Goal: Transaction & Acquisition: Purchase product/service

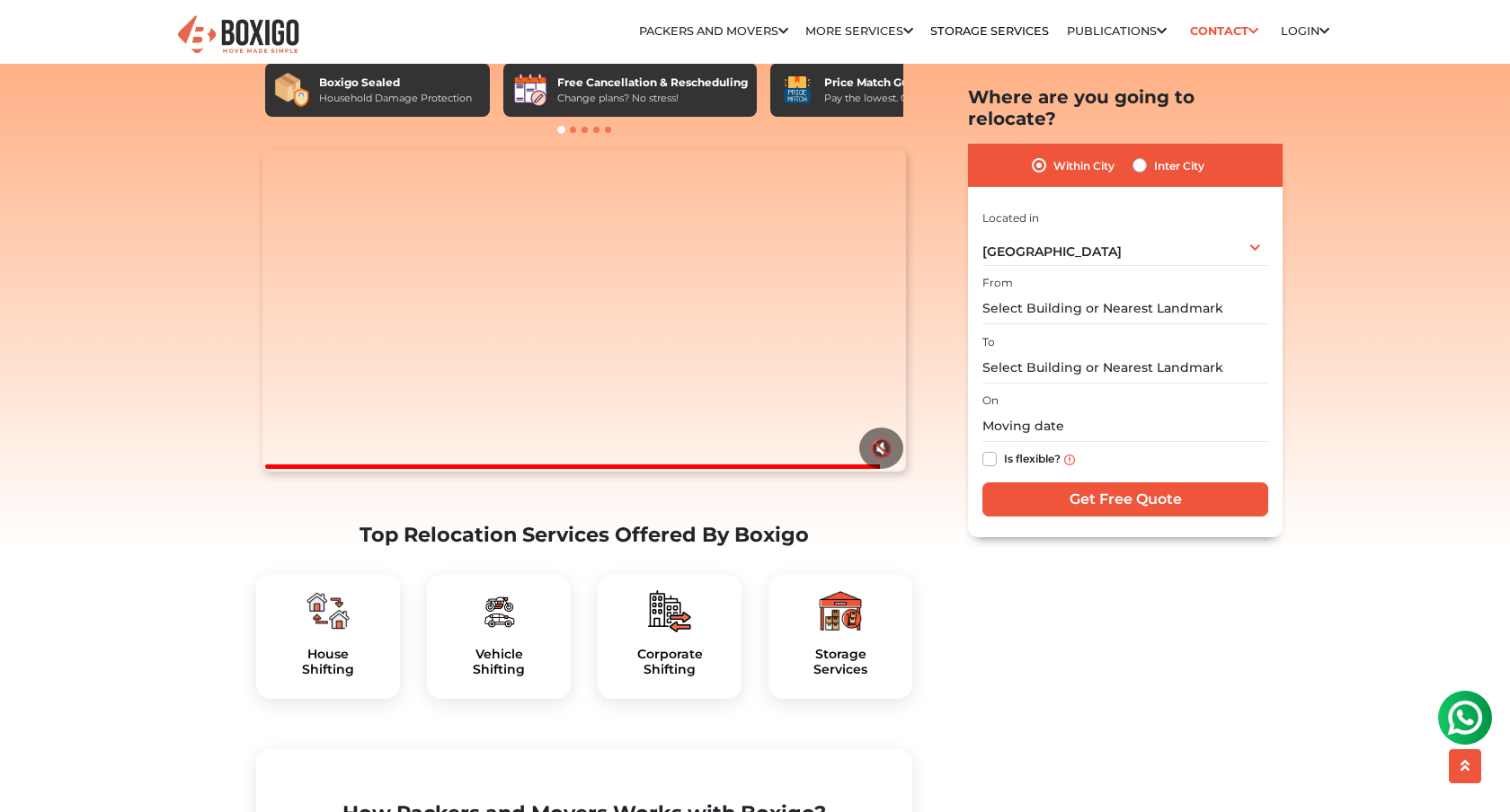
scroll to position [20, 0]
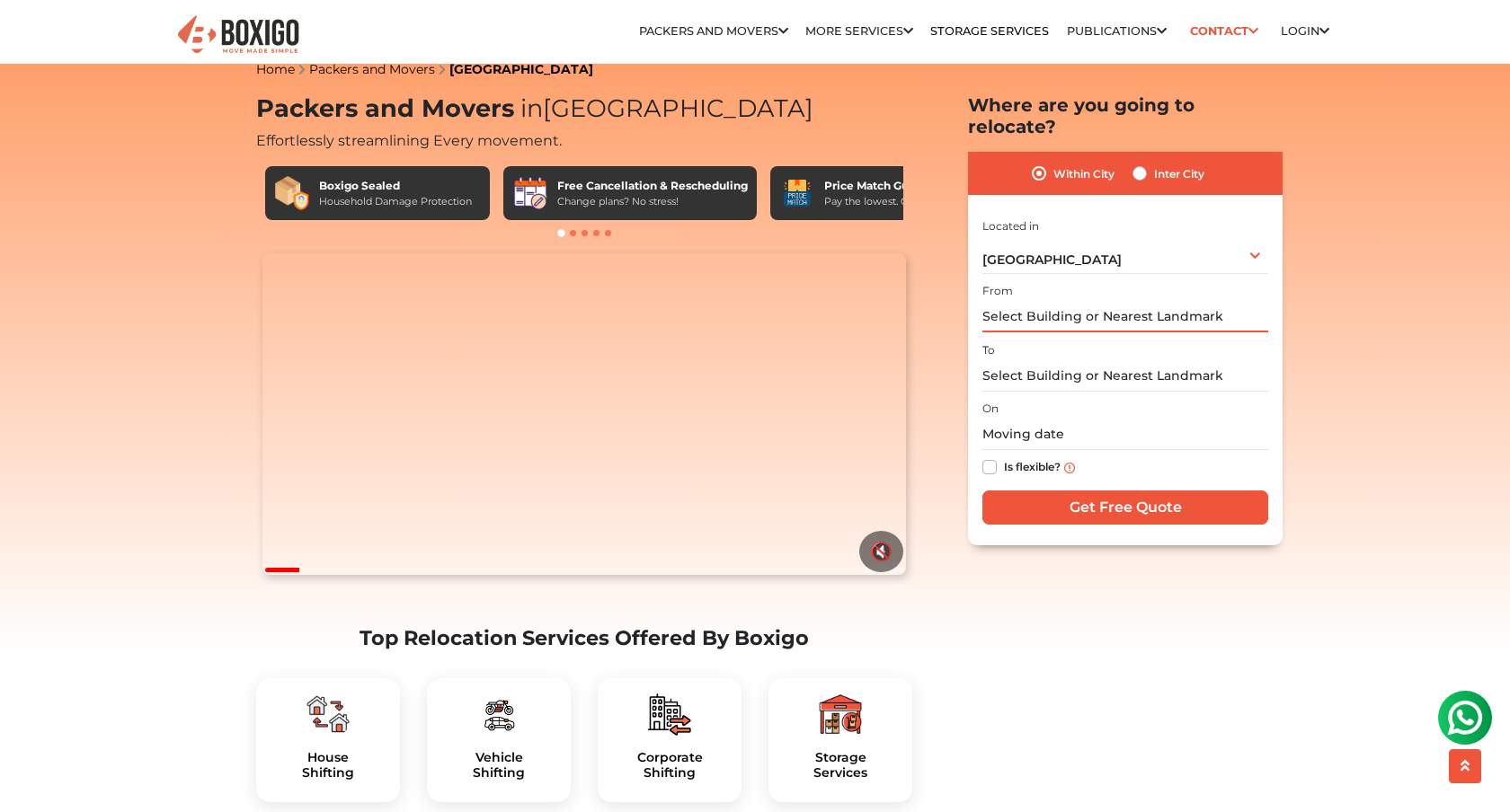
click at [1087, 301] on input "text" at bounding box center [1125, 316] width 286 height 32
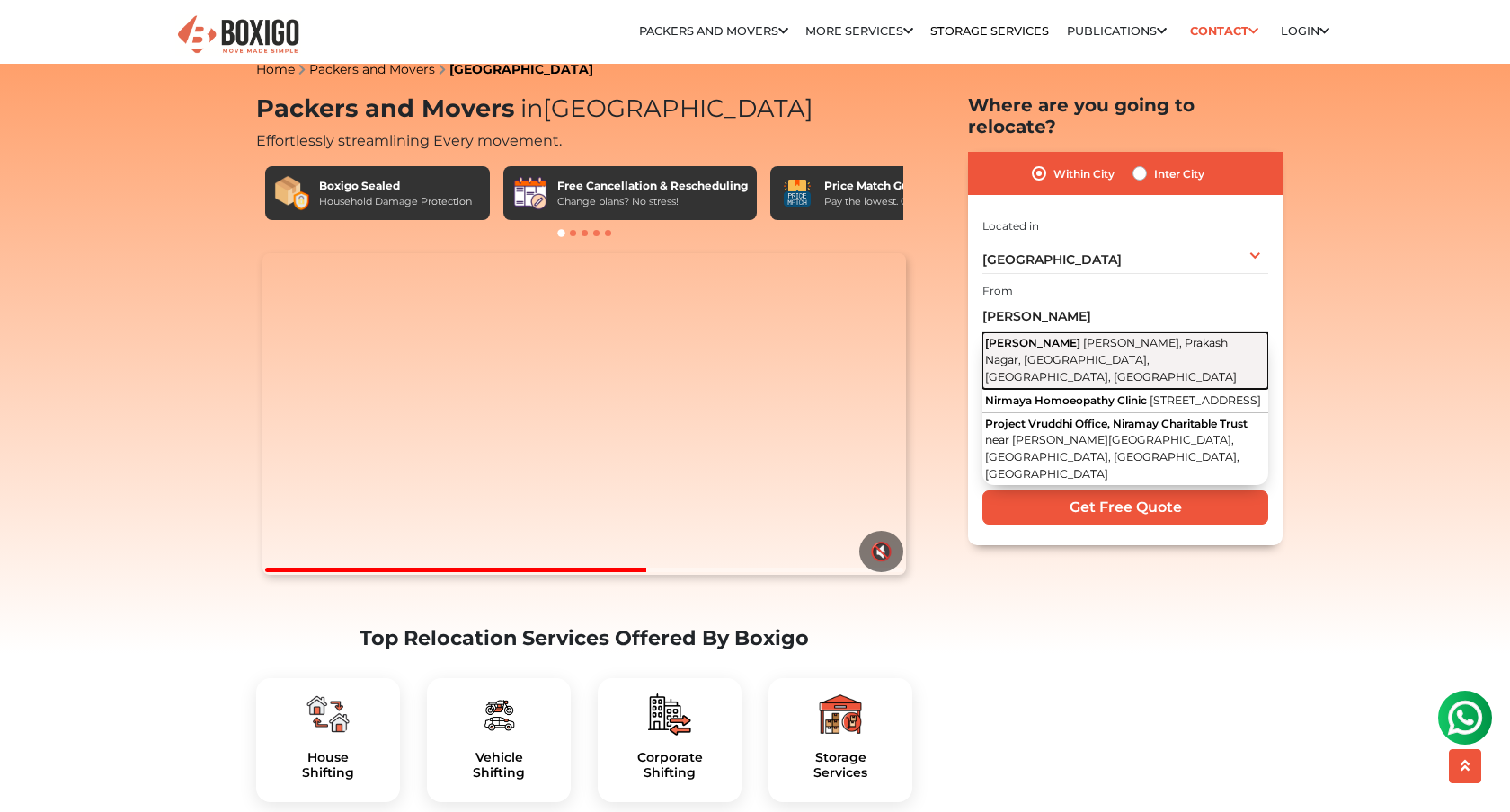
click at [1099, 336] on span "Dwaraka Nirmay, Prakash Nagar, Begumpet, Hyderabad, Telangana" at bounding box center [1111, 360] width 252 height 47
type input "DWARAKA NIRMAY, Dwaraka Nirmay, Prakash Nagar, Begumpet, Hyderabad, Telangana"
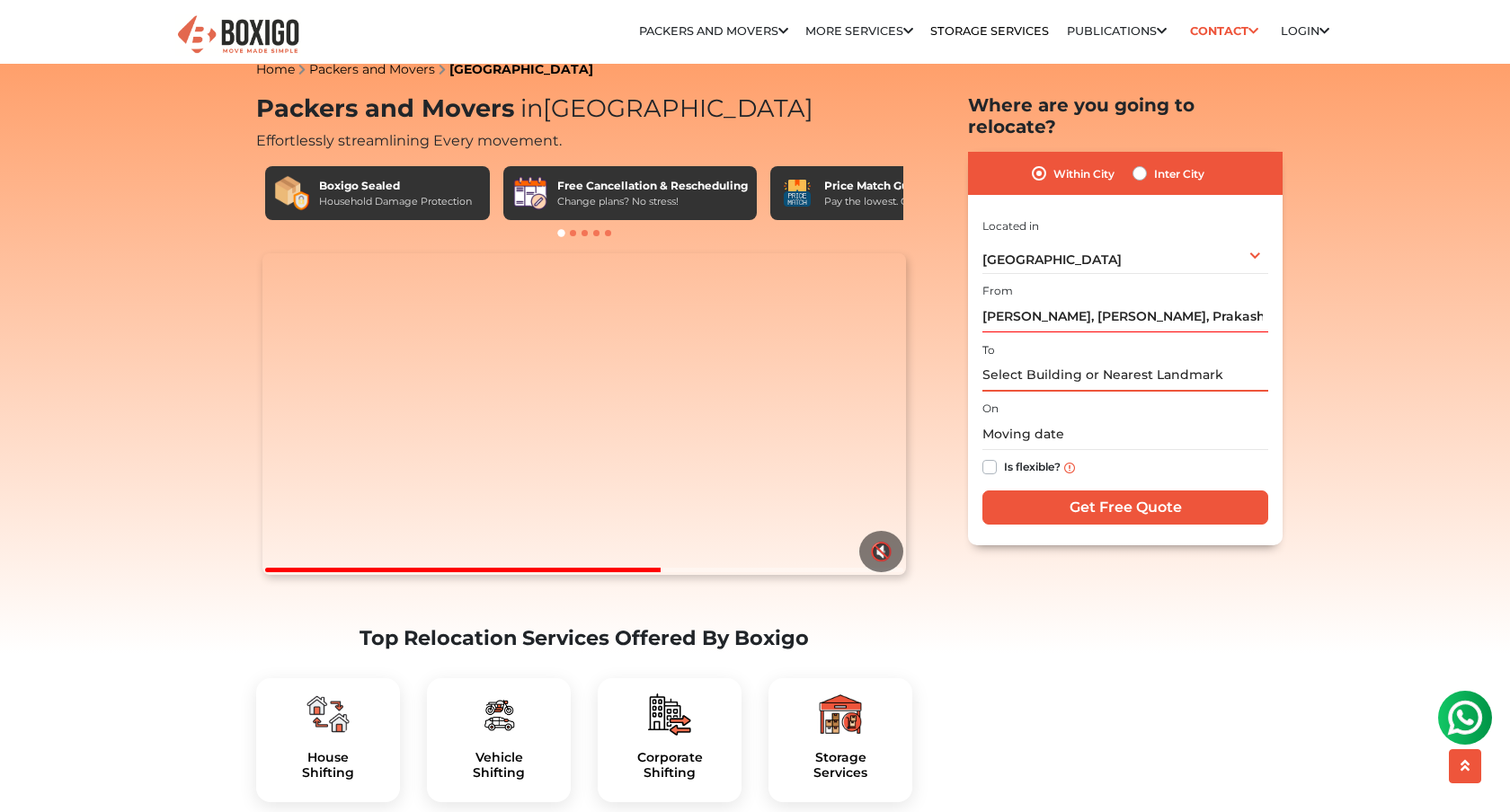
click at [1074, 360] on input "text" at bounding box center [1125, 375] width 286 height 32
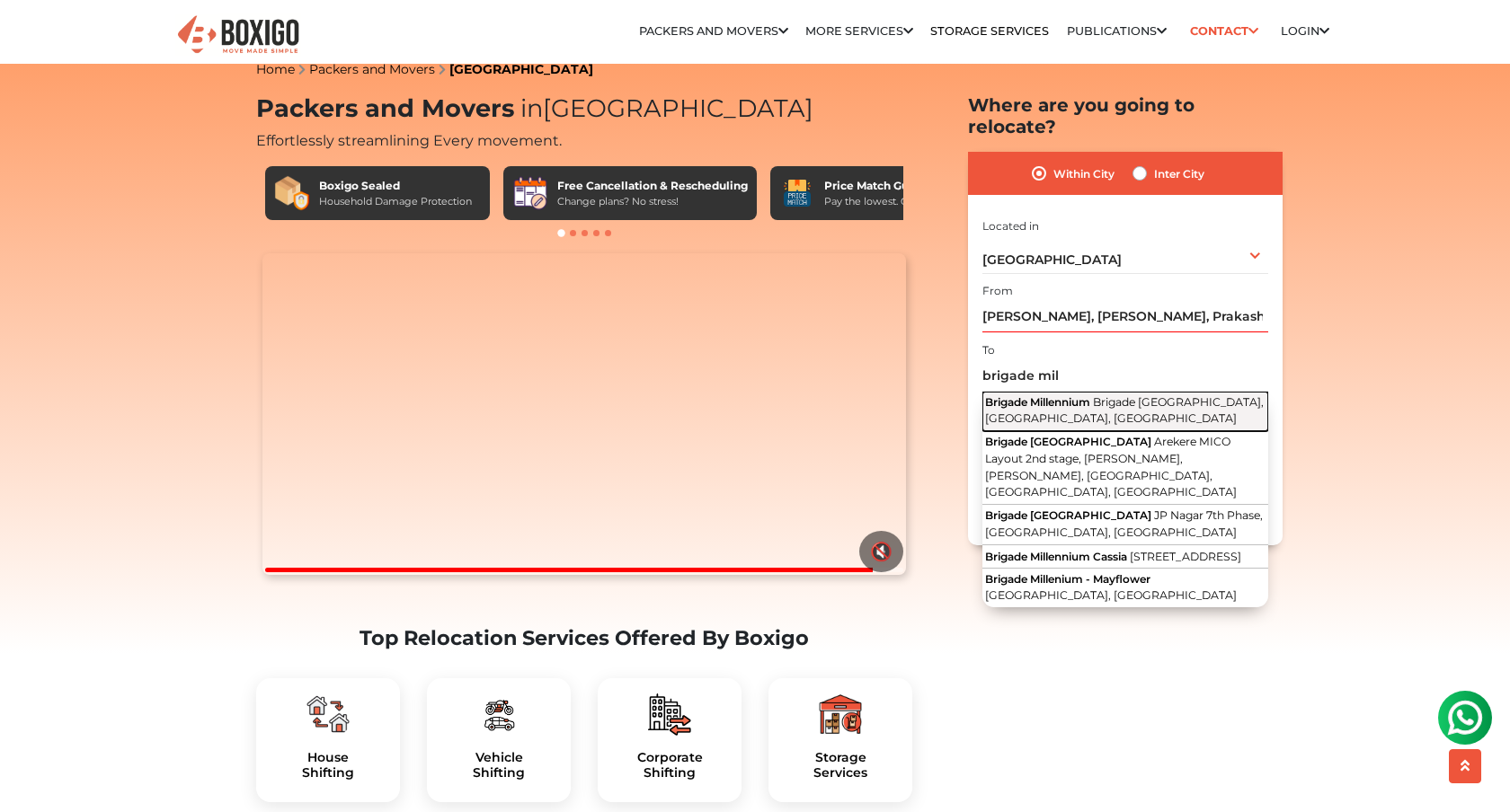
click at [1073, 395] on span "Brigade Millenium Road, JP Nagar 7th Phase, Bengaluru, Karnataka" at bounding box center [1125, 411] width 279 height 31
type input "Brigade Millennium, Brigade Millenium Road, JP Nagar 7th Phase, Bengaluru, Karn…"
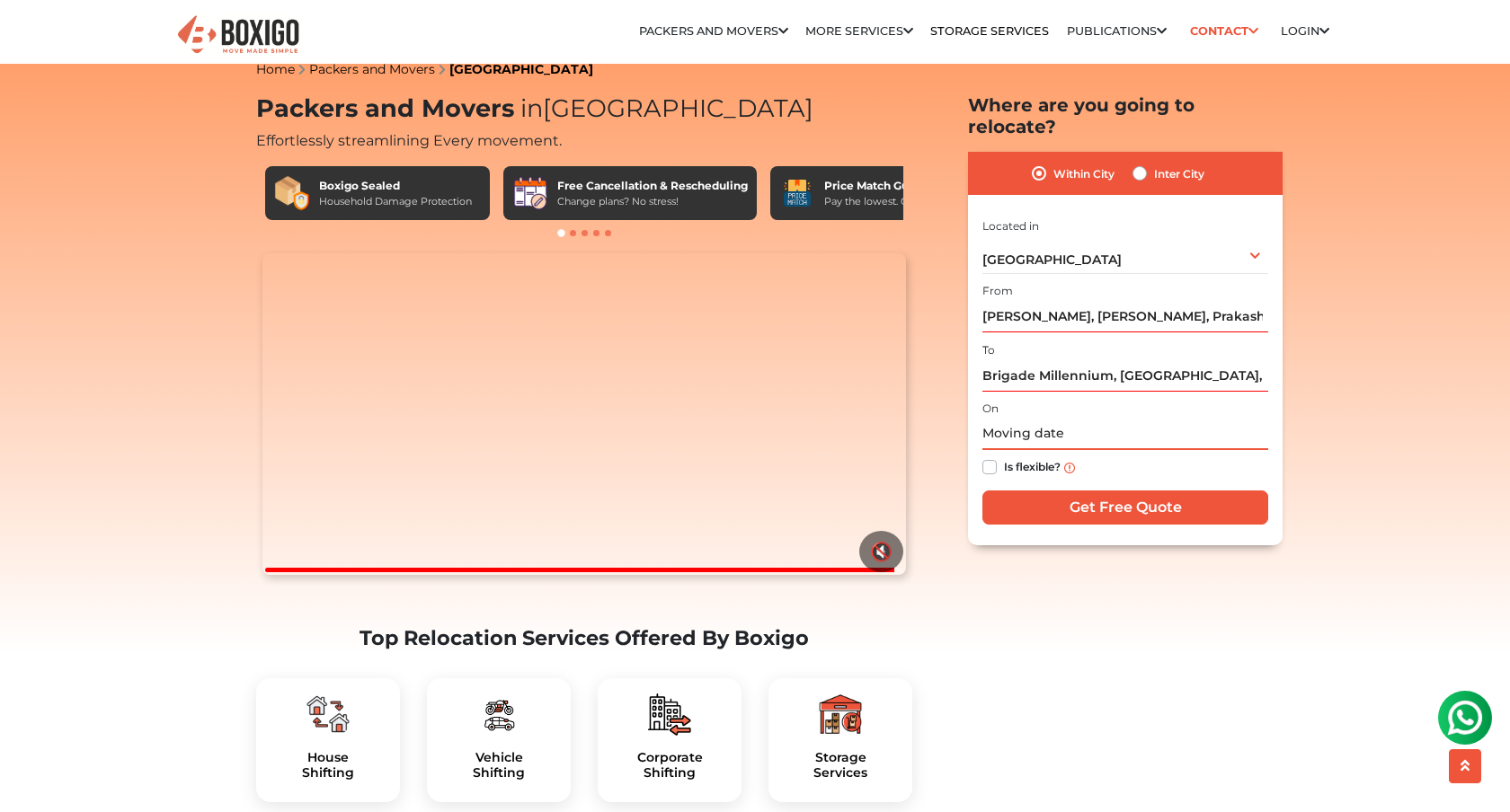
click at [1073, 419] on input "text" at bounding box center [1125, 434] width 286 height 32
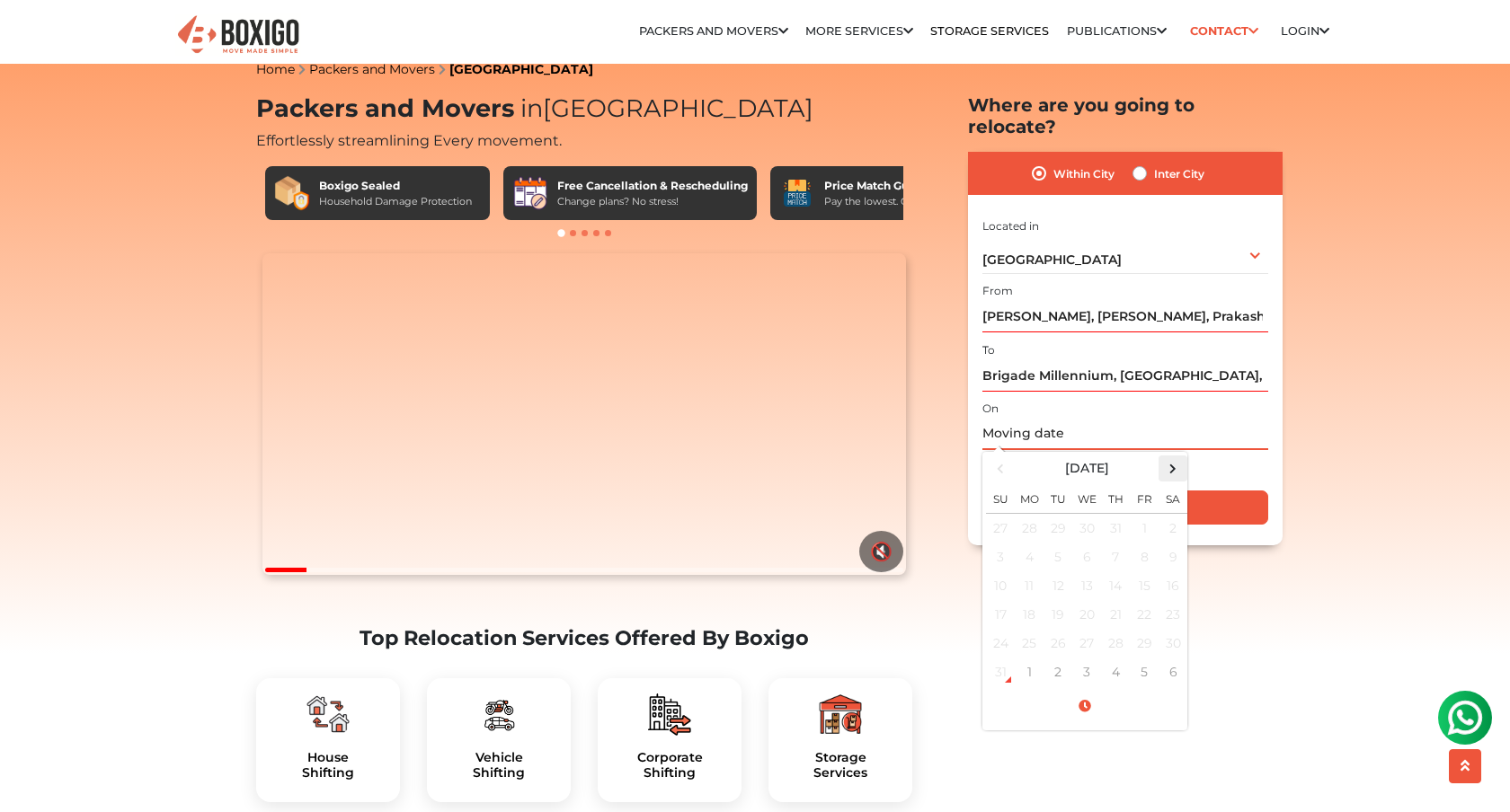
click at [1179, 457] on span at bounding box center [1173, 468] width 24 height 24
click at [1046, 571] on td "16" at bounding box center [1059, 586] width 29 height 29
type input "09/16/2025 12:00 AM"
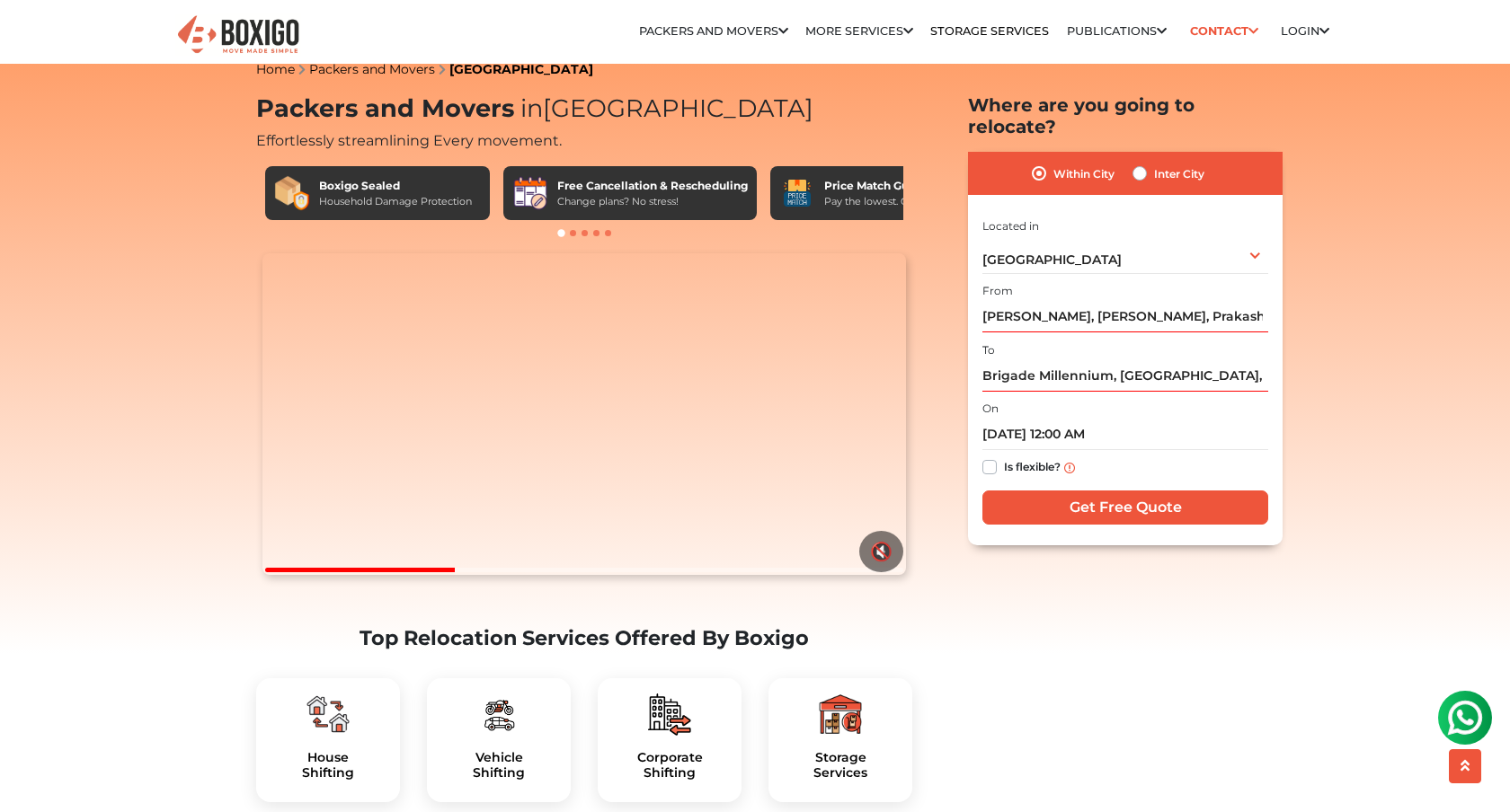
click at [1237, 452] on div "Is flexible?" at bounding box center [1125, 467] width 286 height 35
drag, startPoint x: 1171, startPoint y: 493, endPoint x: 1169, endPoint y: 467, distance: 26.1
click at [1170, 490] on input "Get Free Quote" at bounding box center [1125, 507] width 286 height 34
click at [1169, 460] on div "Is flexible?" at bounding box center [1125, 467] width 286 height 35
click at [1004, 457] on label "Is flexible?" at bounding box center [1032, 466] width 57 height 19
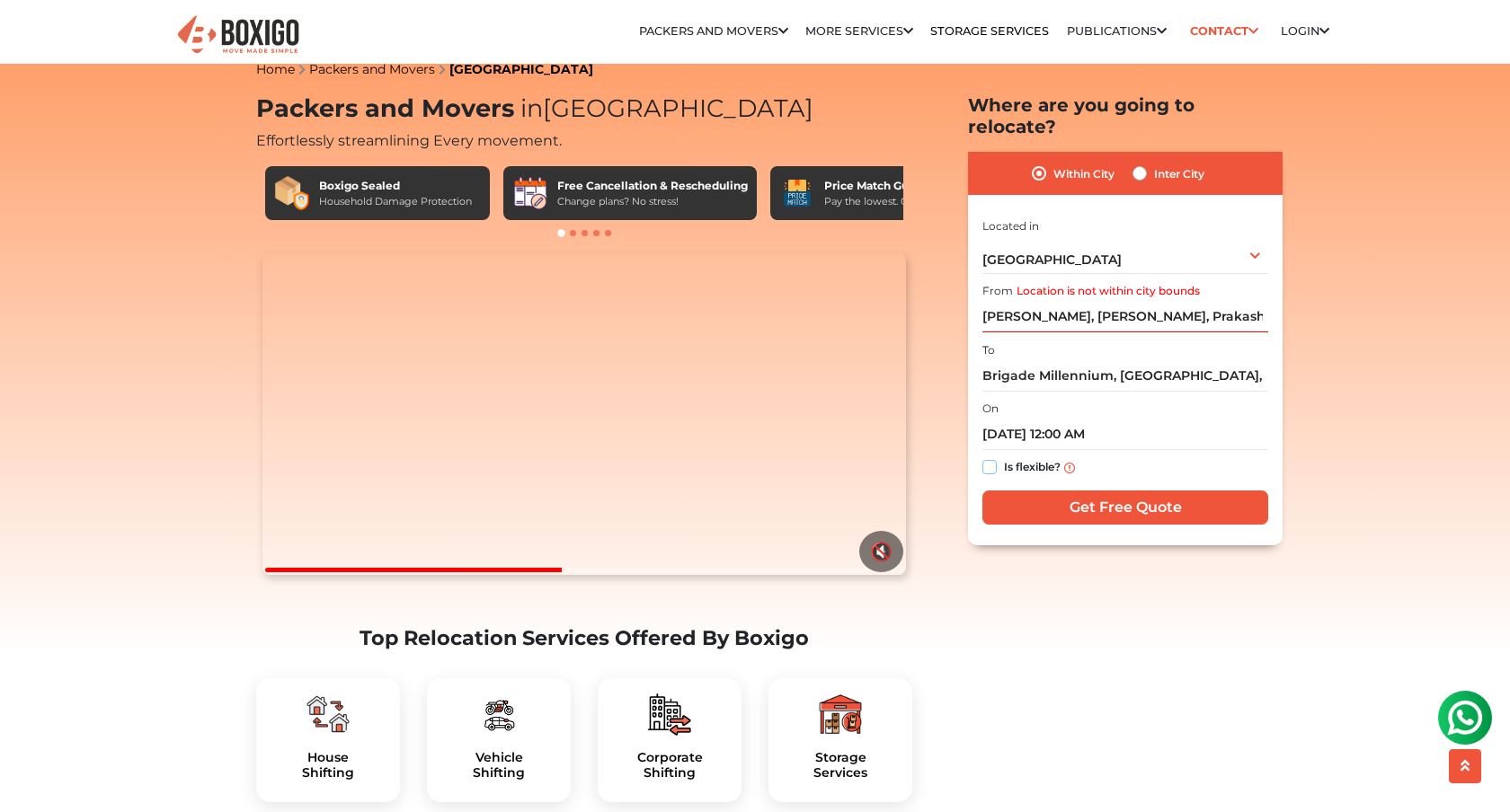
click at [984, 457] on input "Is flexible?" at bounding box center [990, 466] width 14 height 18
checkbox input "true"
click at [1122, 236] on div "Bengaluru Select City Bangalore Bengaluru Bhopal Bhubaneswar Chennai Coimbatore…" at bounding box center [1125, 255] width 286 height 38
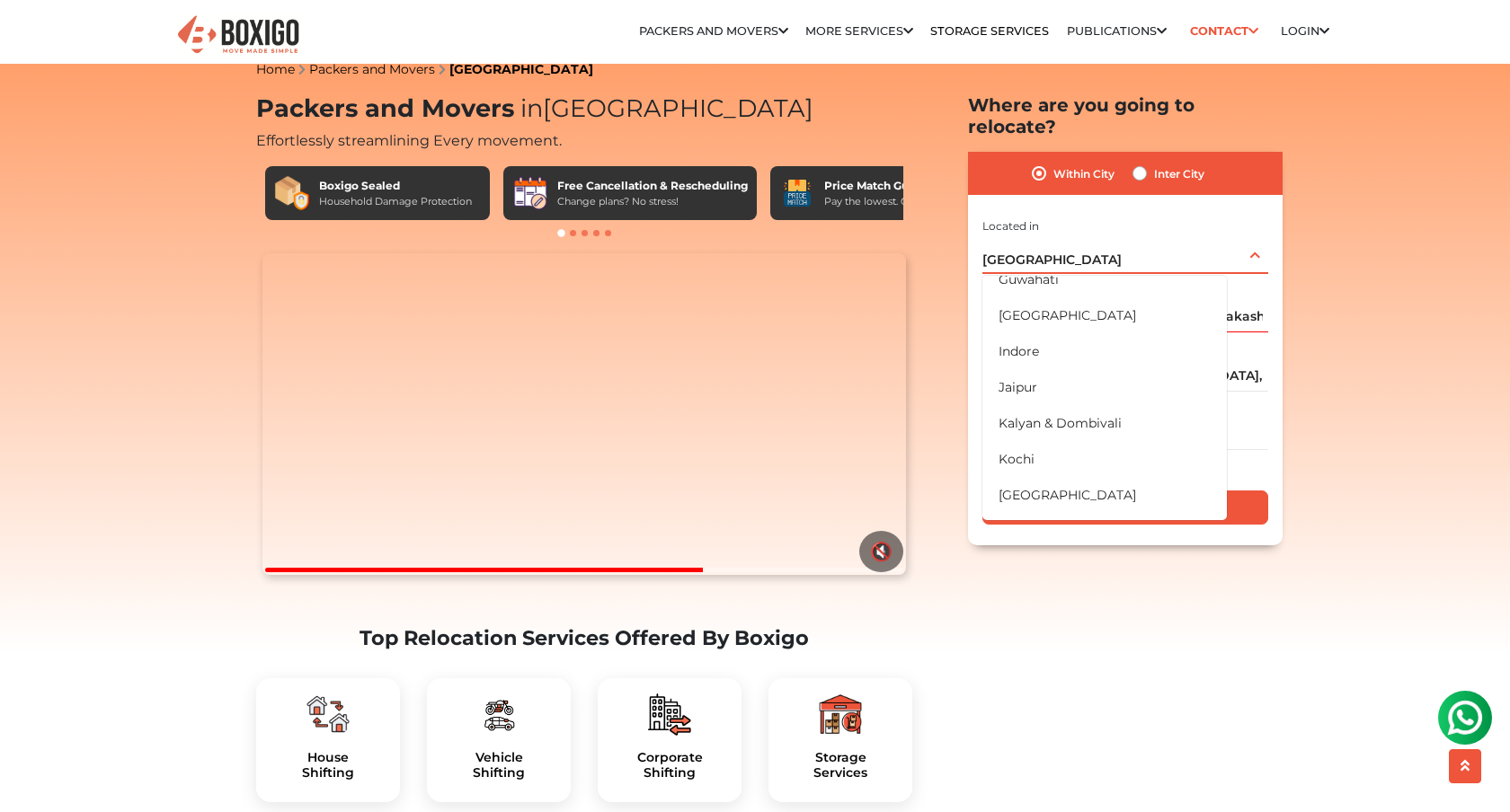
scroll to position [407, 0]
click at [1086, 303] on li "[GEOGRAPHIC_DATA]" at bounding box center [1105, 318] width 244 height 36
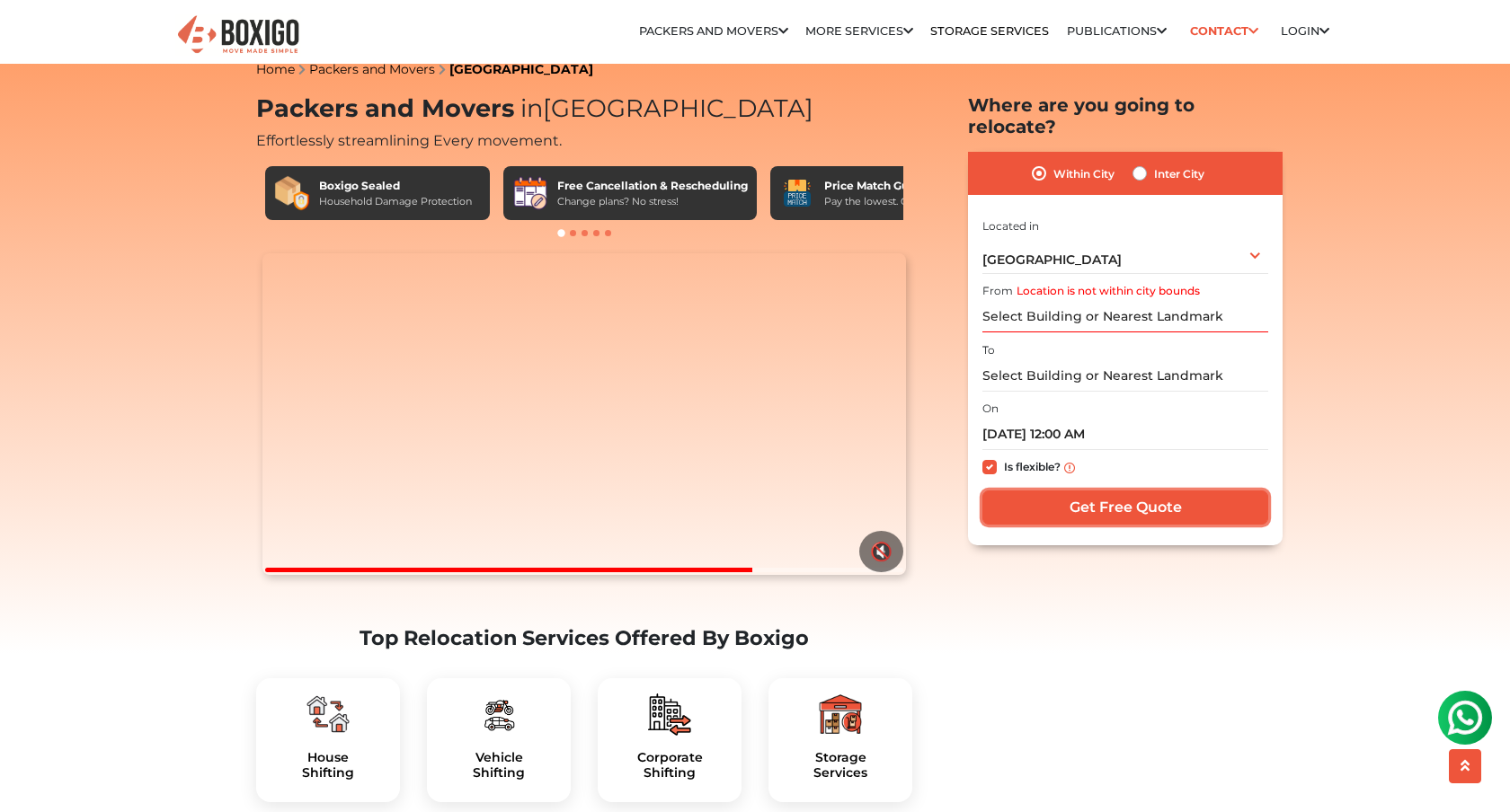
click at [1226, 490] on input "Get Free Quote" at bounding box center [1125, 507] width 286 height 34
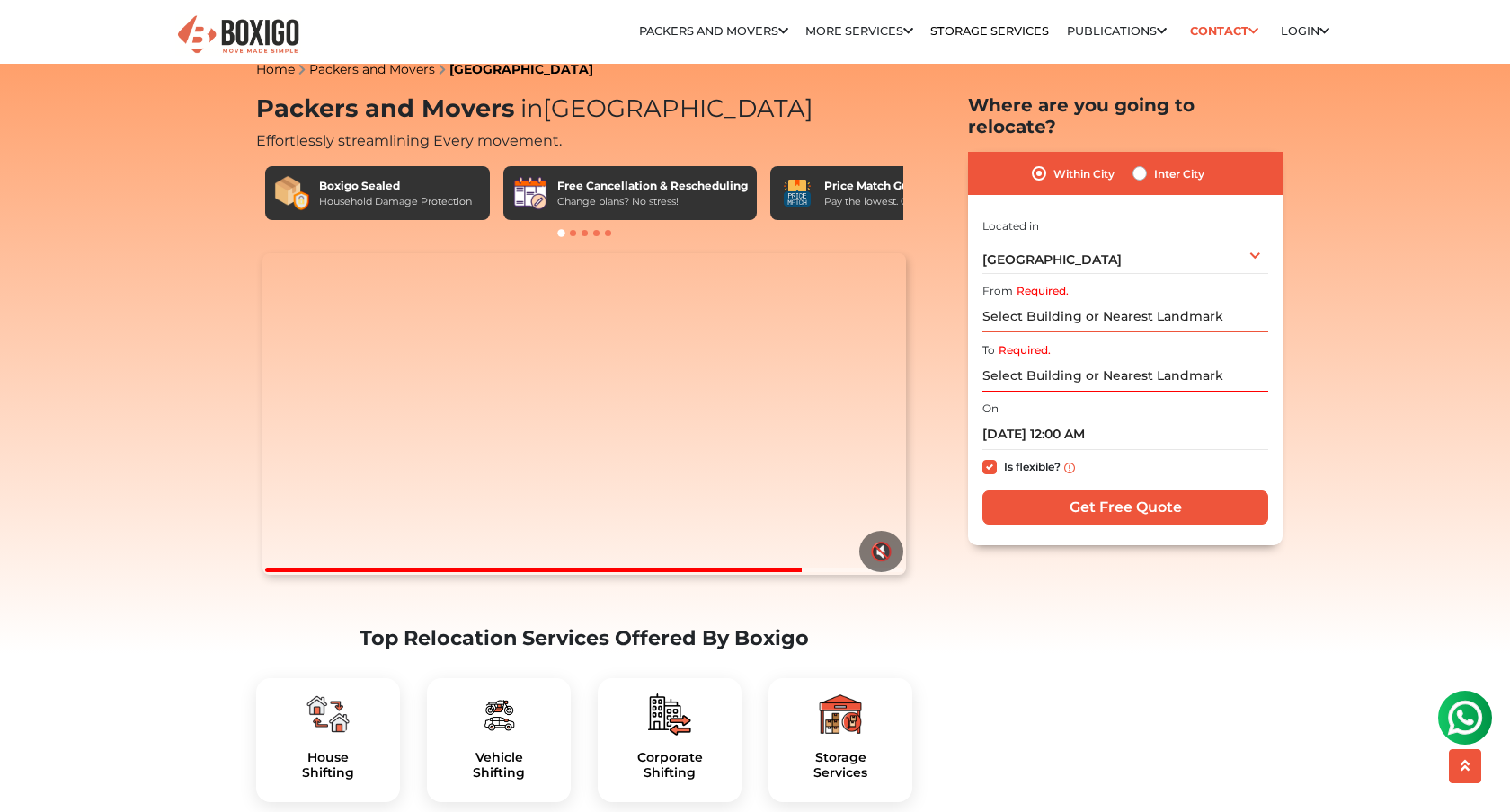
click at [1196, 301] on input "Required." at bounding box center [1125, 316] width 286 height 32
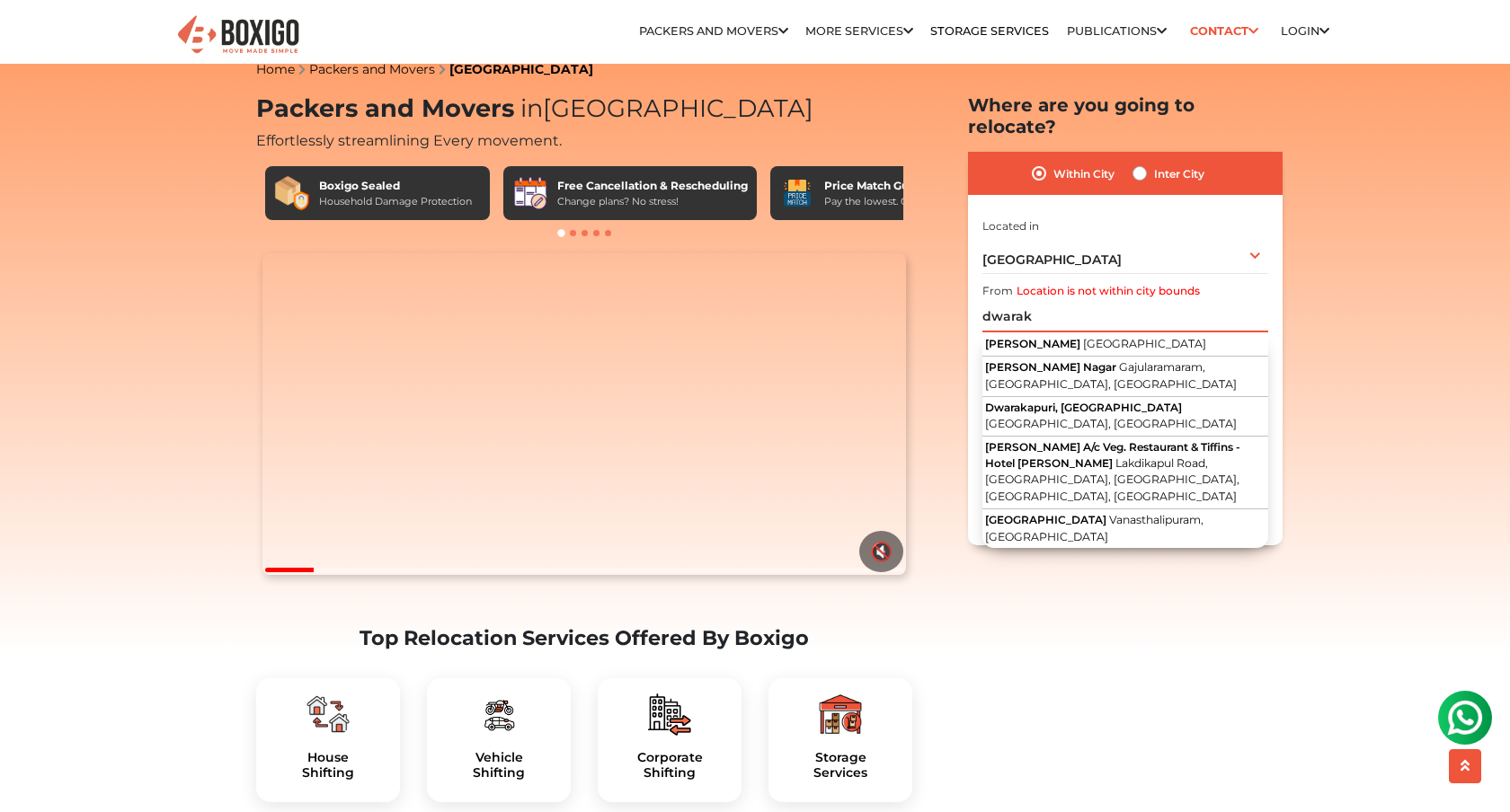
type input "dwarak"
click at [1159, 163] on label "Inter City" at bounding box center [1180, 174] width 51 height 22
click at [1147, 163] on input "Inter City" at bounding box center [1140, 172] width 14 height 18
radio input "true"
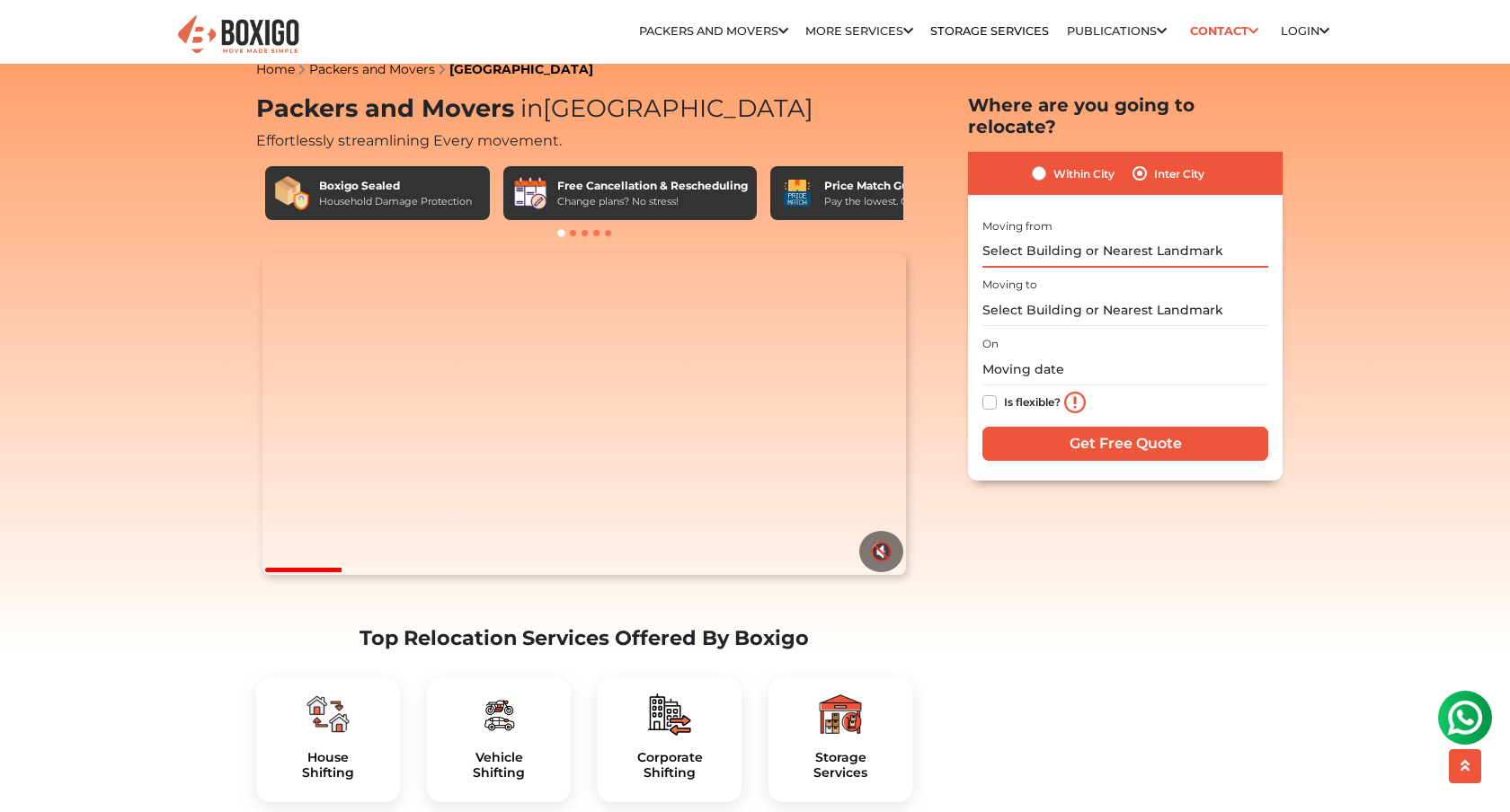
click at [1095, 236] on input "text" at bounding box center [1125, 251] width 286 height 32
type input "d"
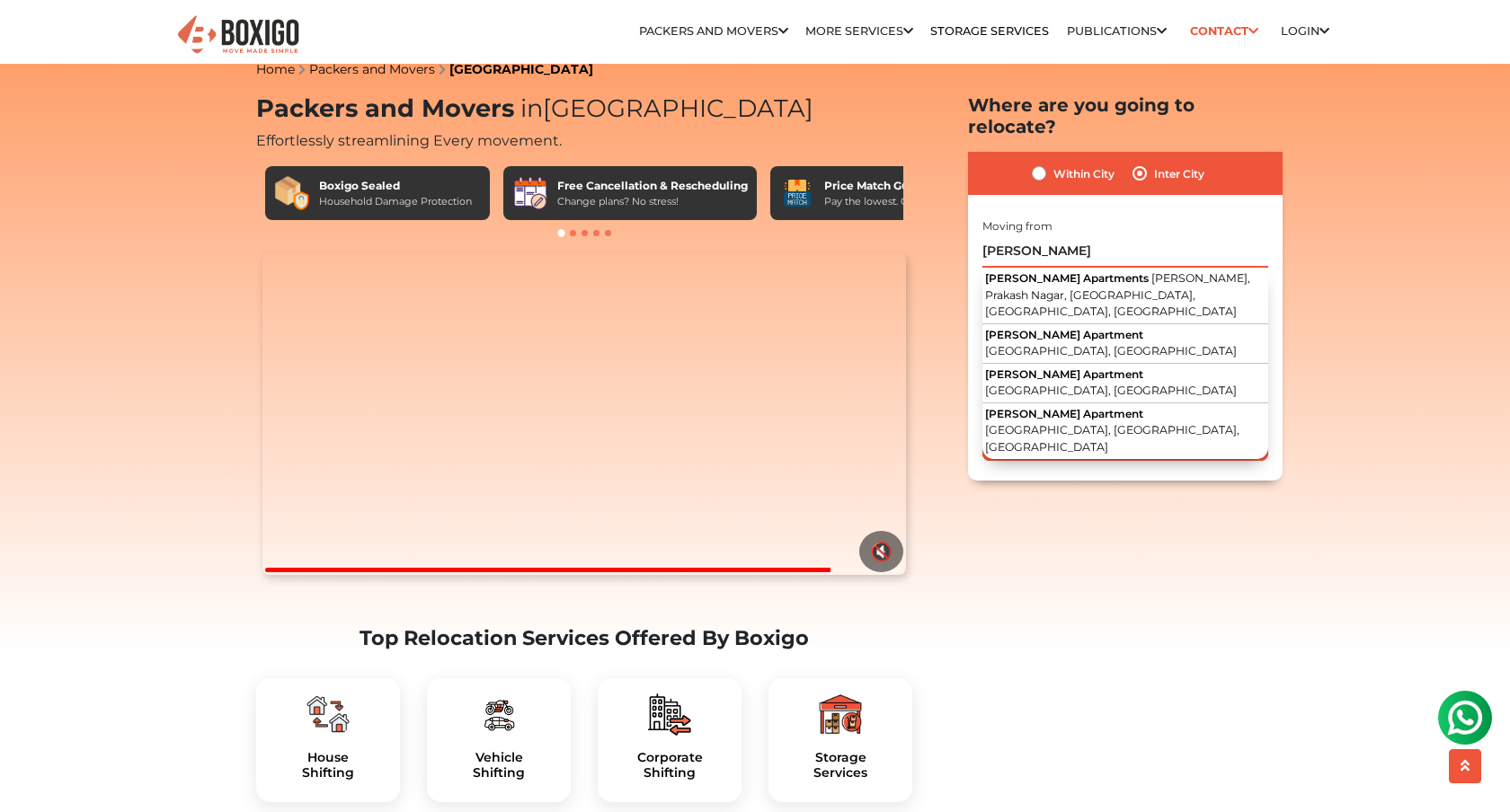
click input "Get Free Quote" at bounding box center [0, 0] width 0 height 0
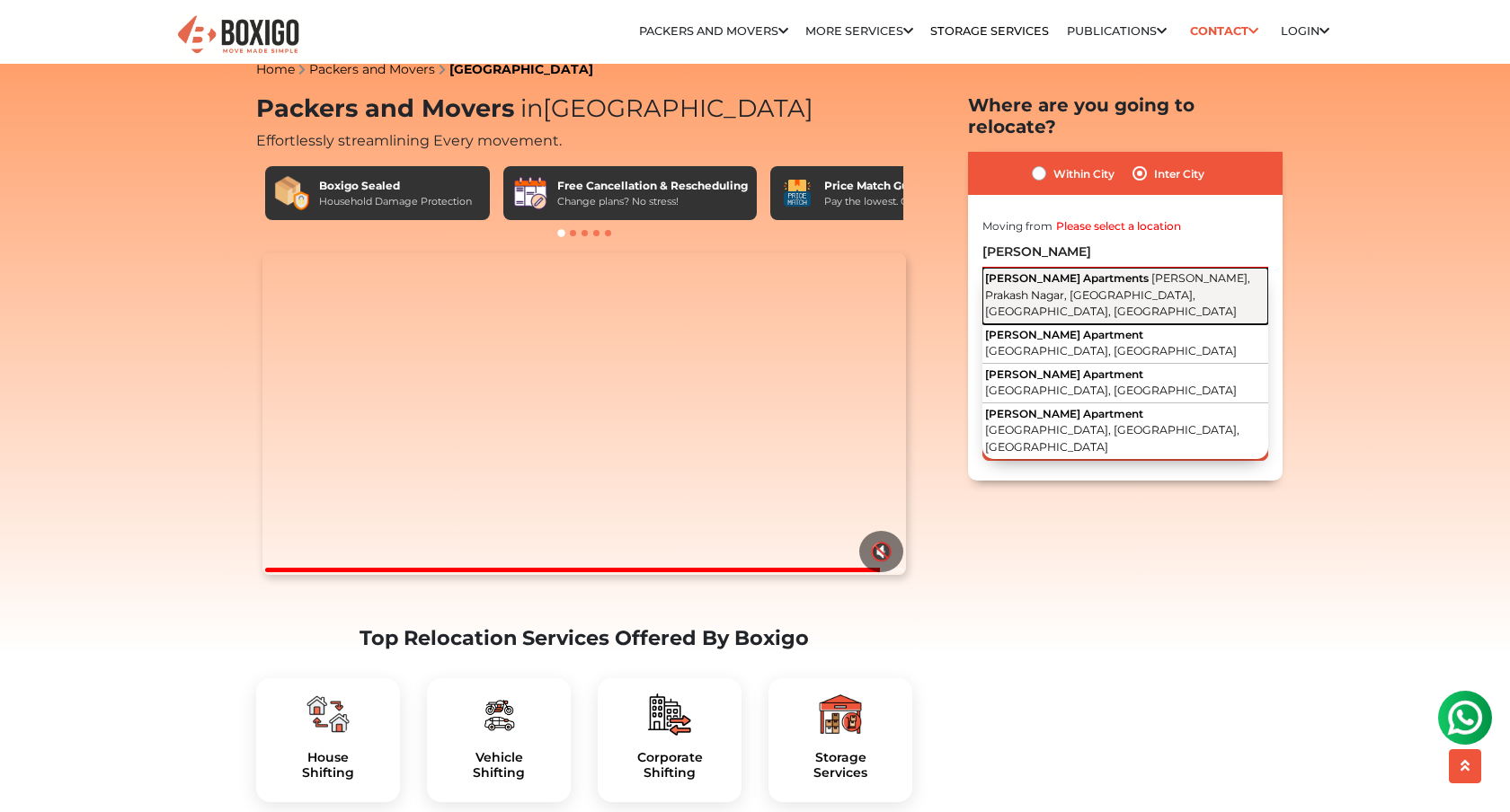
click at [1102, 271] on span "Dwaraka Nirmay, Prakash Nagar, Begumpet, Hyderabad, Telangana" at bounding box center [1117, 295] width 265 height 47
type input "Nirmay Apartments, Dwaraka Nirmay, Prakash Nagar, Begumpet, Hyderabad, Telangana"
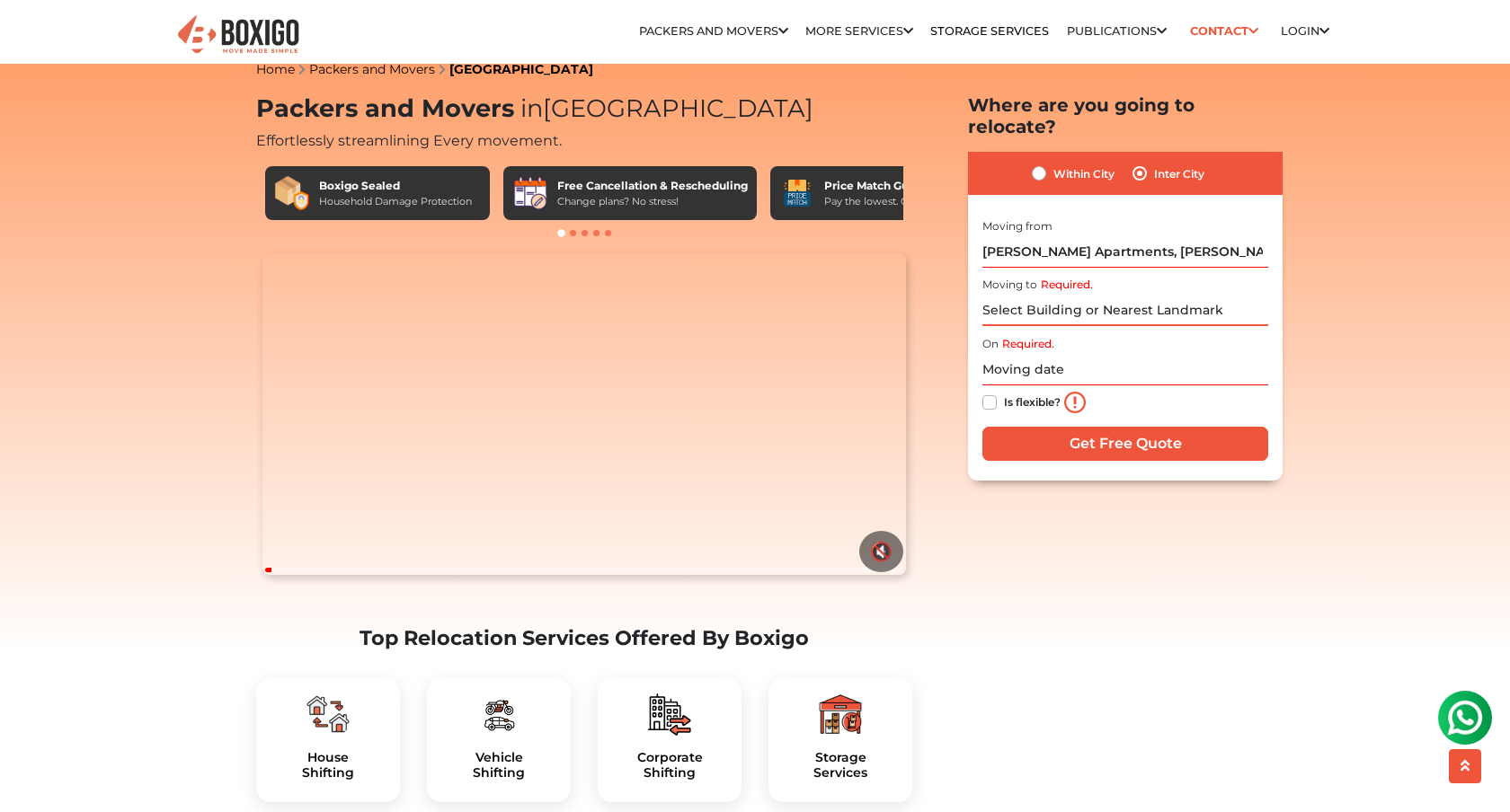
click at [1083, 295] on input "Required." at bounding box center [1125, 310] width 286 height 32
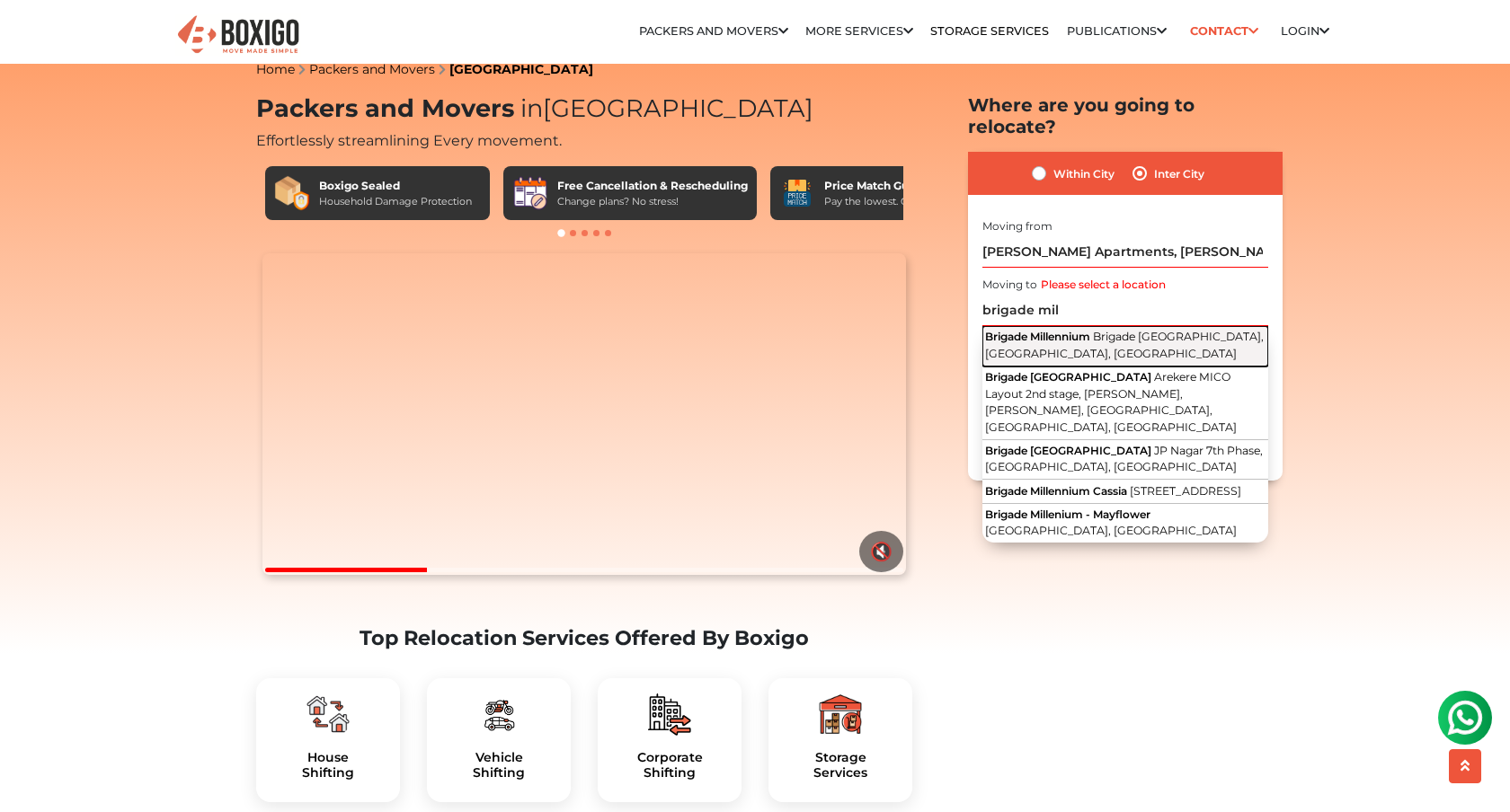
click at [1083, 326] on button "Brigade Millennium Brigade Millenium Road, JP Nagar 7th Phase, Bengaluru, Karna…" at bounding box center [1125, 346] width 286 height 41
type input "Brigade Millennium, Brigade Millenium Road, JP Nagar 7th Phase, Bengaluru, Karn…"
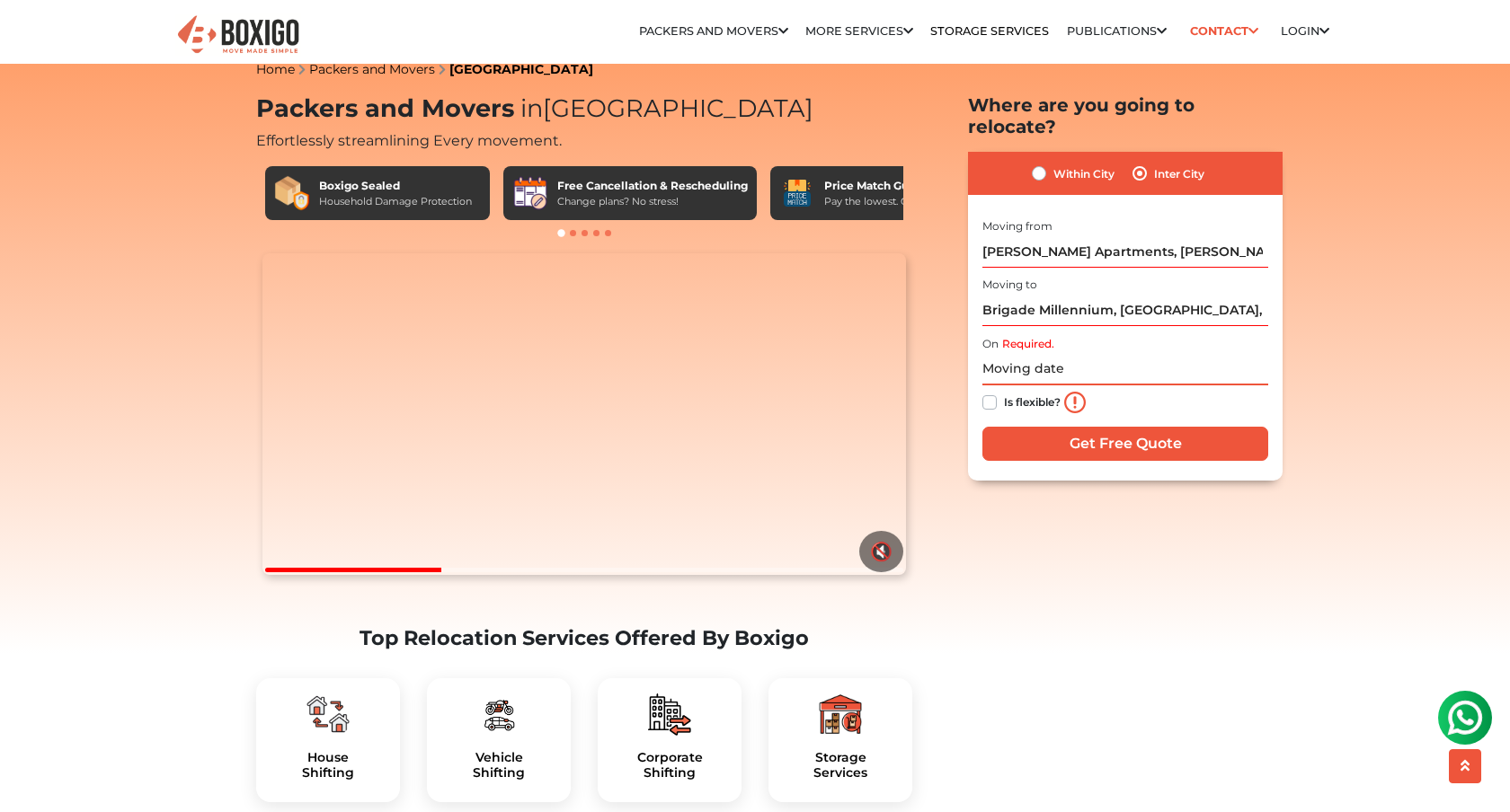
click at [1078, 354] on input "text" at bounding box center [1125, 369] width 286 height 32
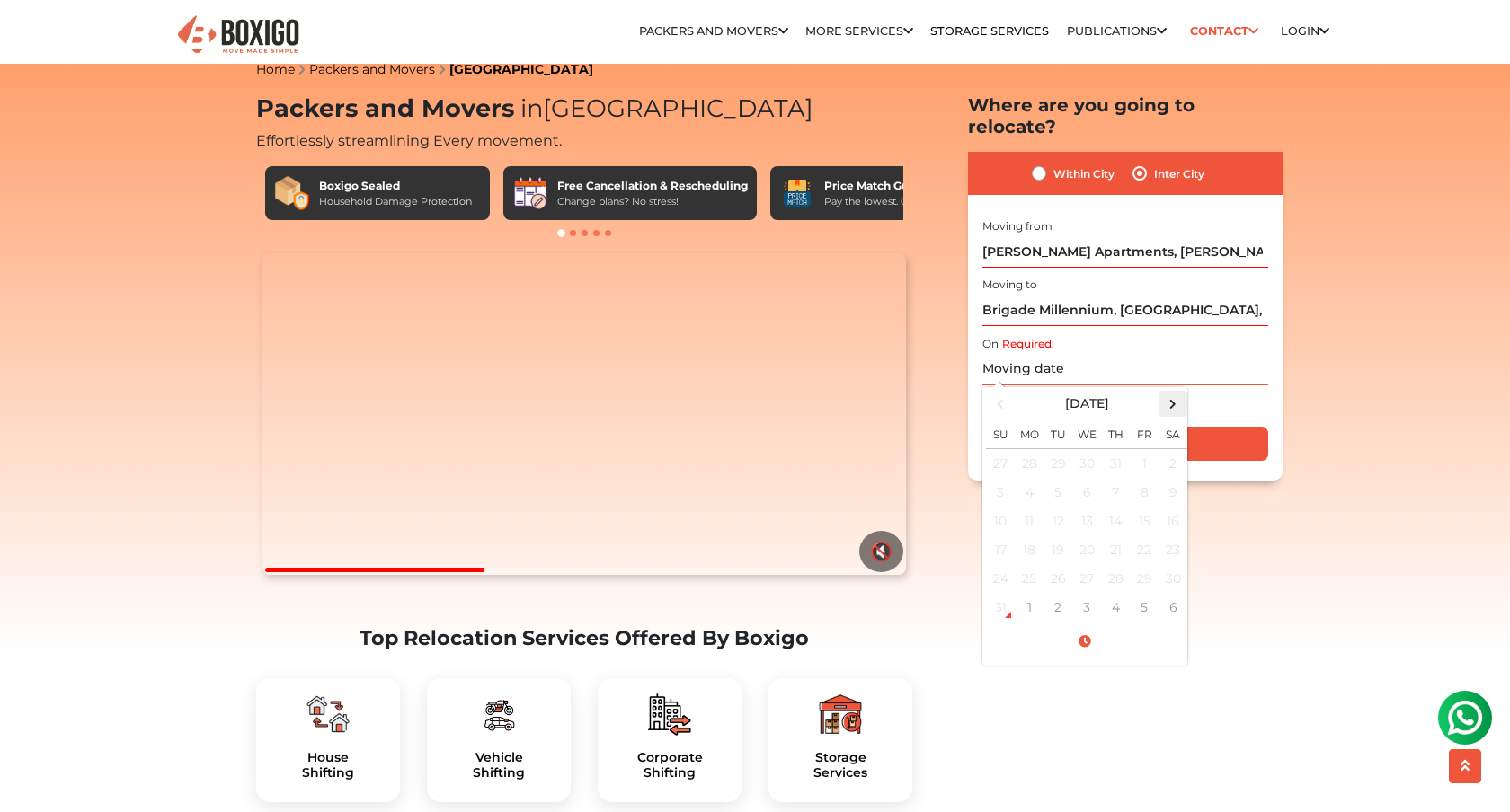
click at [1177, 392] on span at bounding box center [1173, 403] width 24 height 24
click at [1025, 506] on td "15" at bounding box center [1030, 521] width 29 height 29
type input "09/15/2025 12:00 AM"
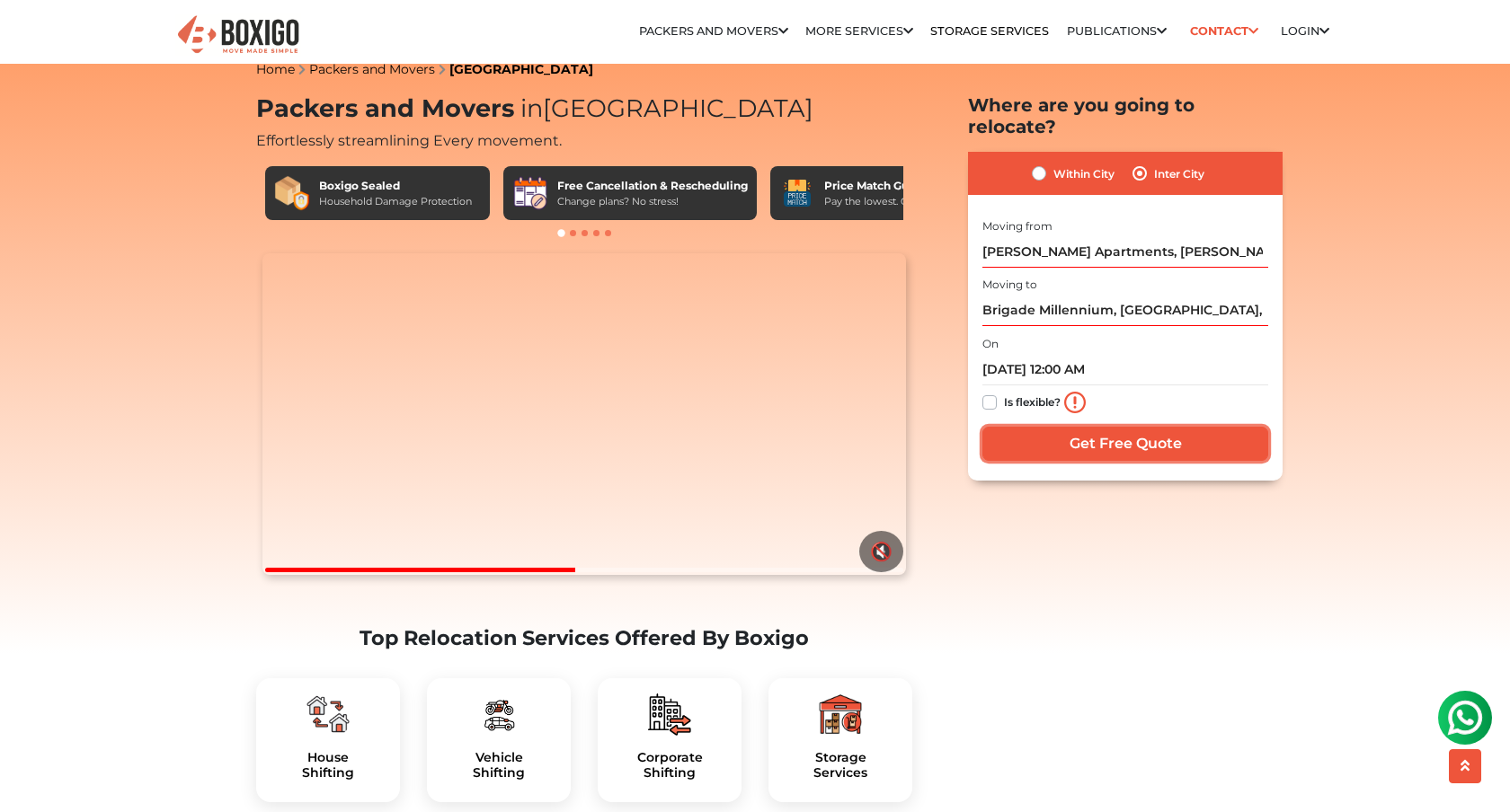
click at [1205, 435] on input "Get Free Quote" at bounding box center [1125, 444] width 286 height 34
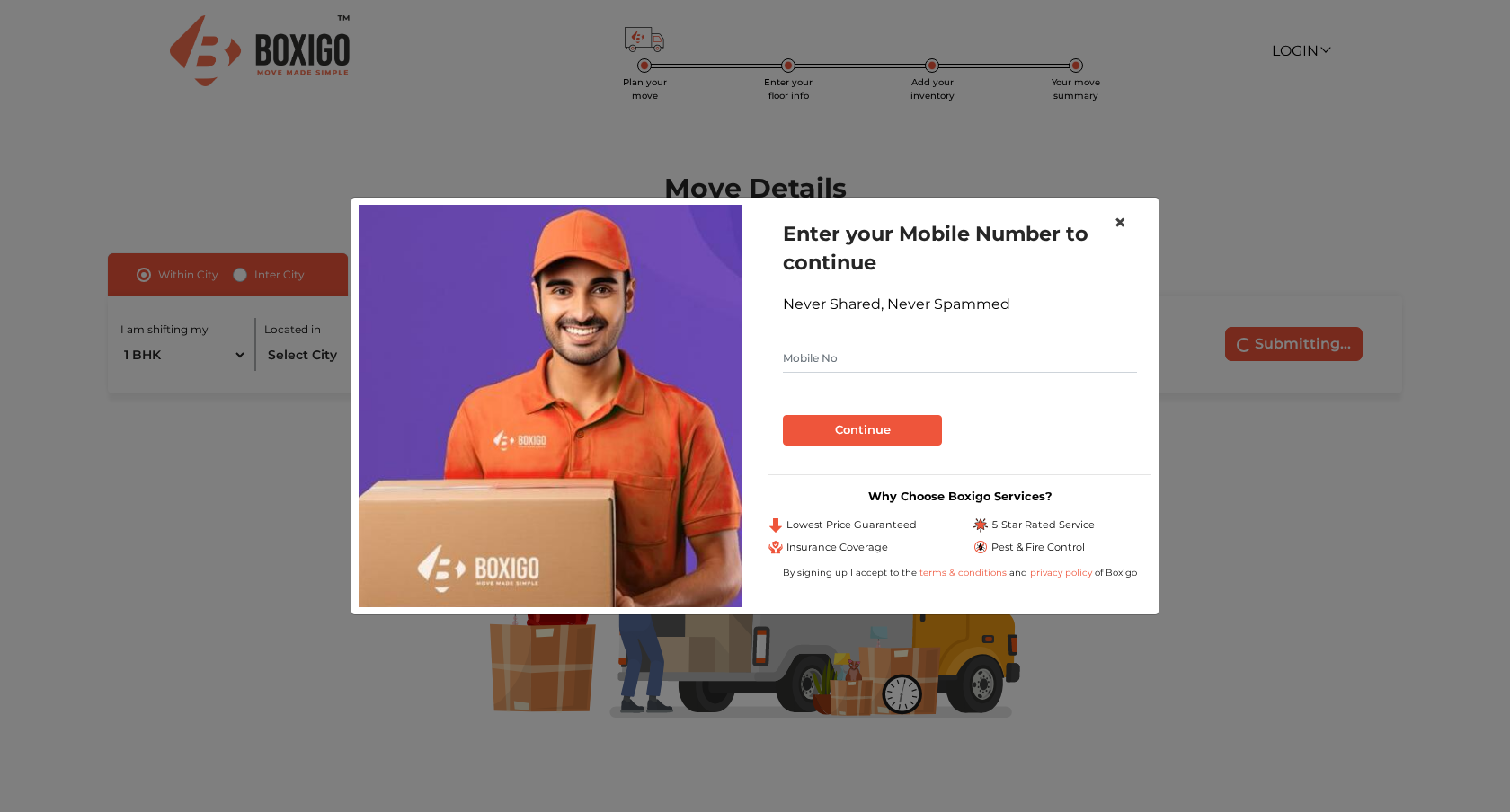
click at [1132, 213] on button "×" at bounding box center [1120, 223] width 42 height 51
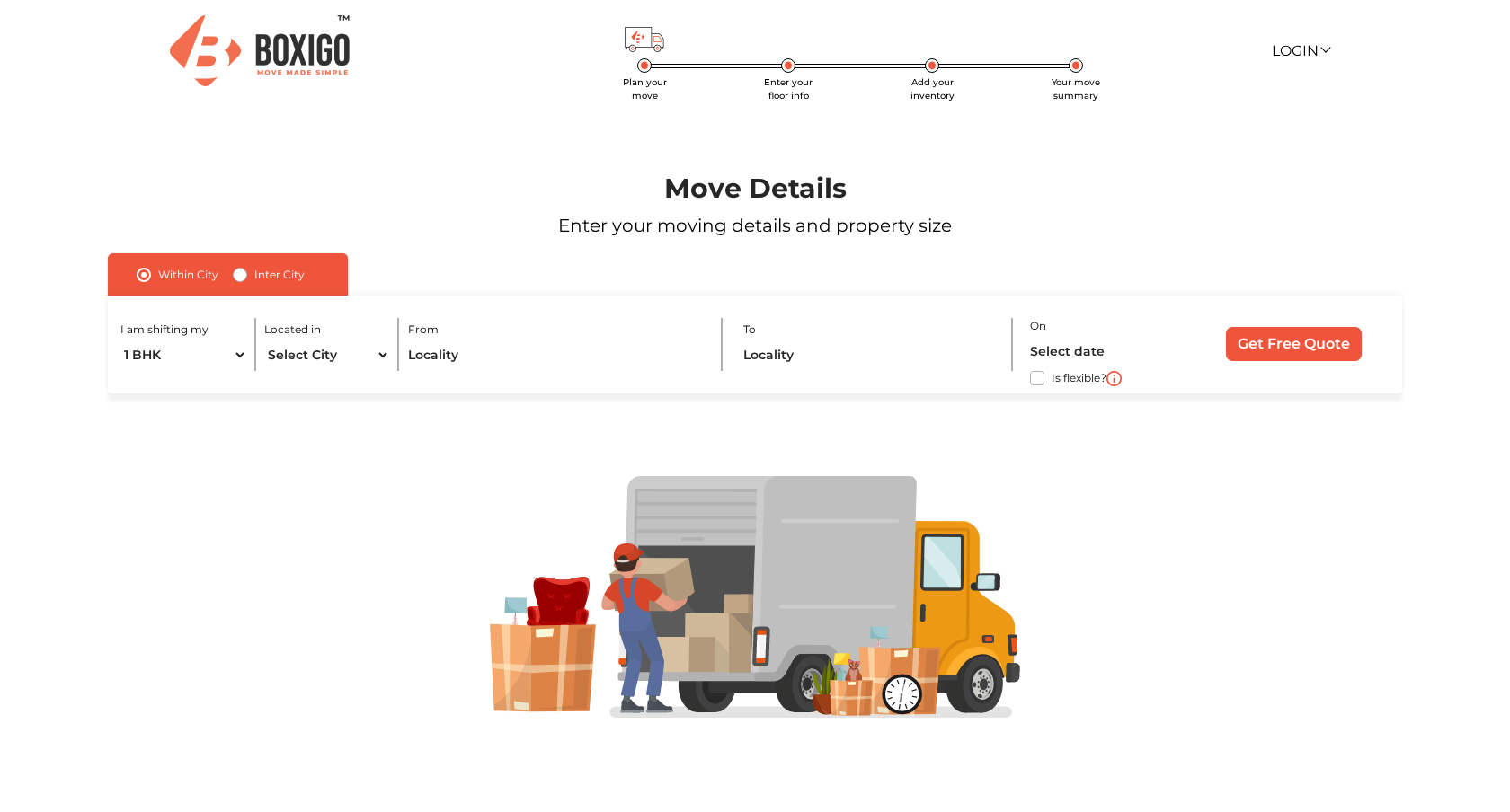
scroll to position [1, 0]
click at [221, 356] on select "1 BHK 2 BHK 3 BHK 3 + BHK FEW ITEMS" at bounding box center [183, 354] width 126 height 32
click at [231, 355] on select "1 BHK 2 BHK 3 BHK 3 + BHK FEW ITEMS" at bounding box center [183, 354] width 126 height 32
click at [344, 350] on select "Select City Bangalore Bengaluru Bhopal Bhubaneswar Chennai Coimbatore Cuttack D…" at bounding box center [327, 354] width 126 height 32
select select "[GEOGRAPHIC_DATA]"
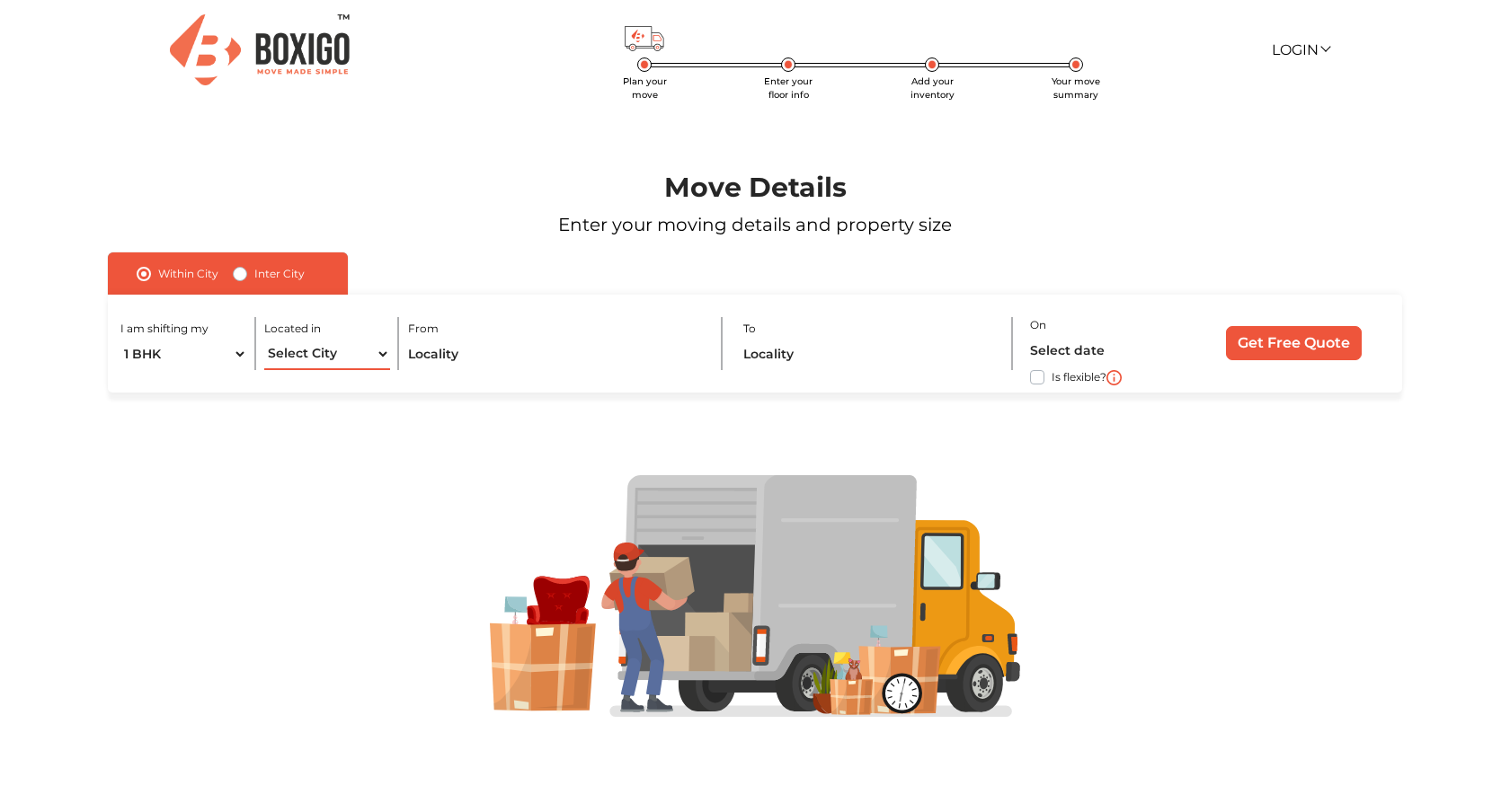
click at [264, 339] on select "Select City Bangalore Bengaluru Bhopal Bhubaneswar Chennai Coimbatore Cuttack D…" at bounding box center [327, 354] width 126 height 32
click at [519, 351] on input "text" at bounding box center [556, 354] width 297 height 32
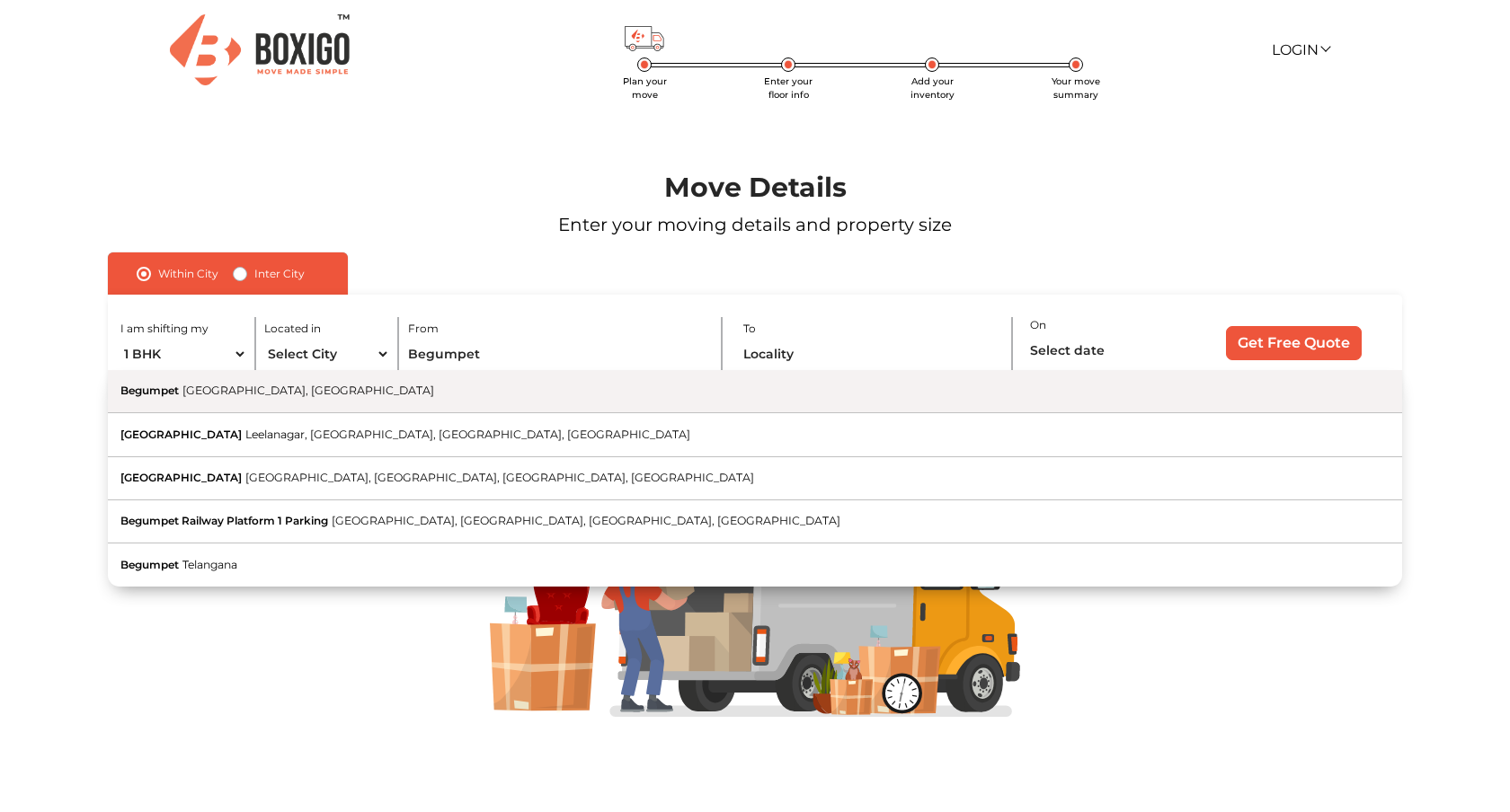
click at [461, 394] on button "Begumpet Hyderabad, Telangana" at bounding box center [755, 392] width 1295 height 43
type input "Begumpet, Hyderabad, Telangana"
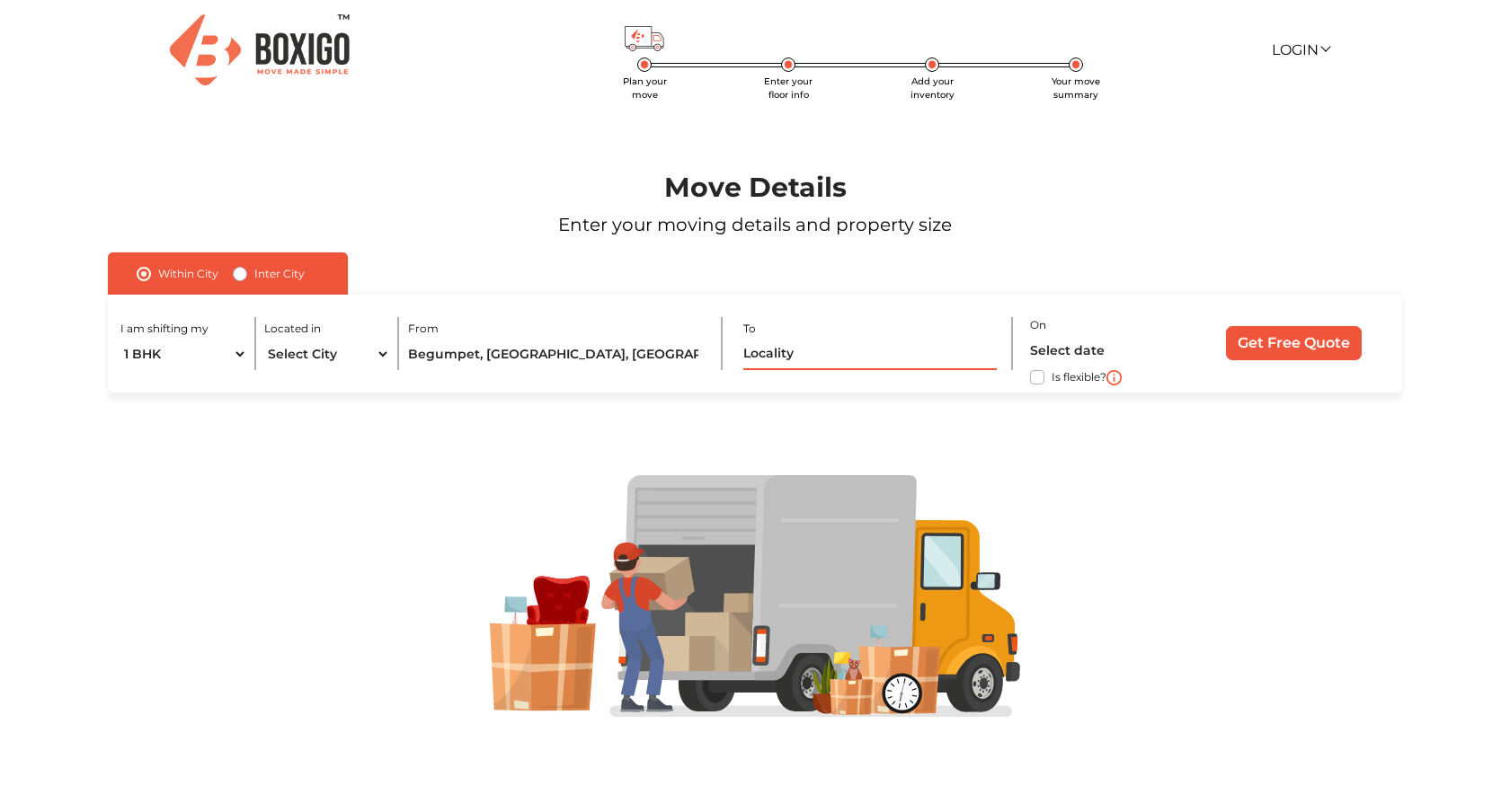
click at [825, 358] on input "text" at bounding box center [870, 354] width 253 height 32
type input "b"
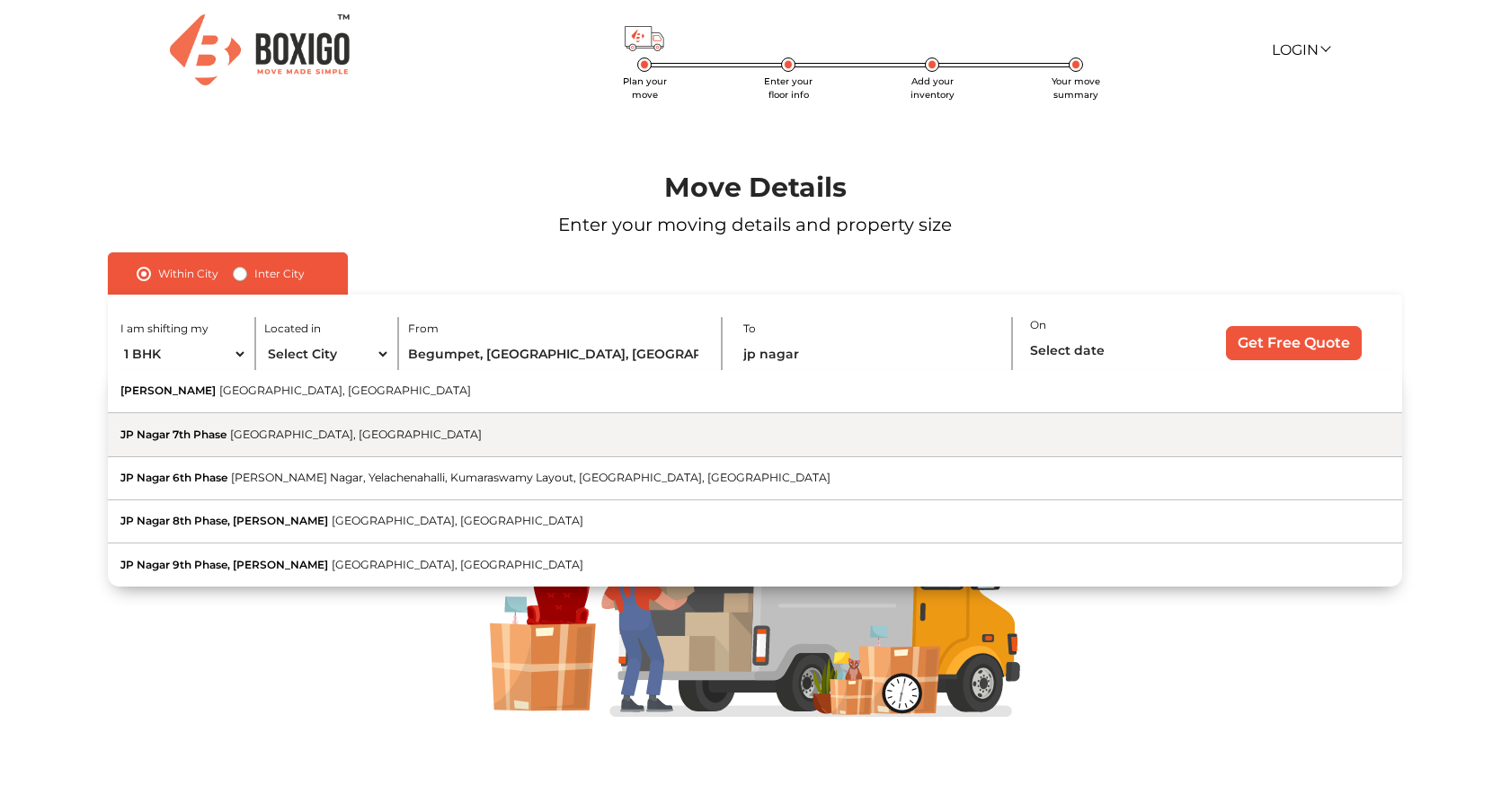
click at [754, 418] on button "JP Nagar 7th Phase Bengaluru, Karnataka" at bounding box center [755, 435] width 1295 height 43
type input "JP Nagar 7th Phase, Bengaluru, Karnataka"
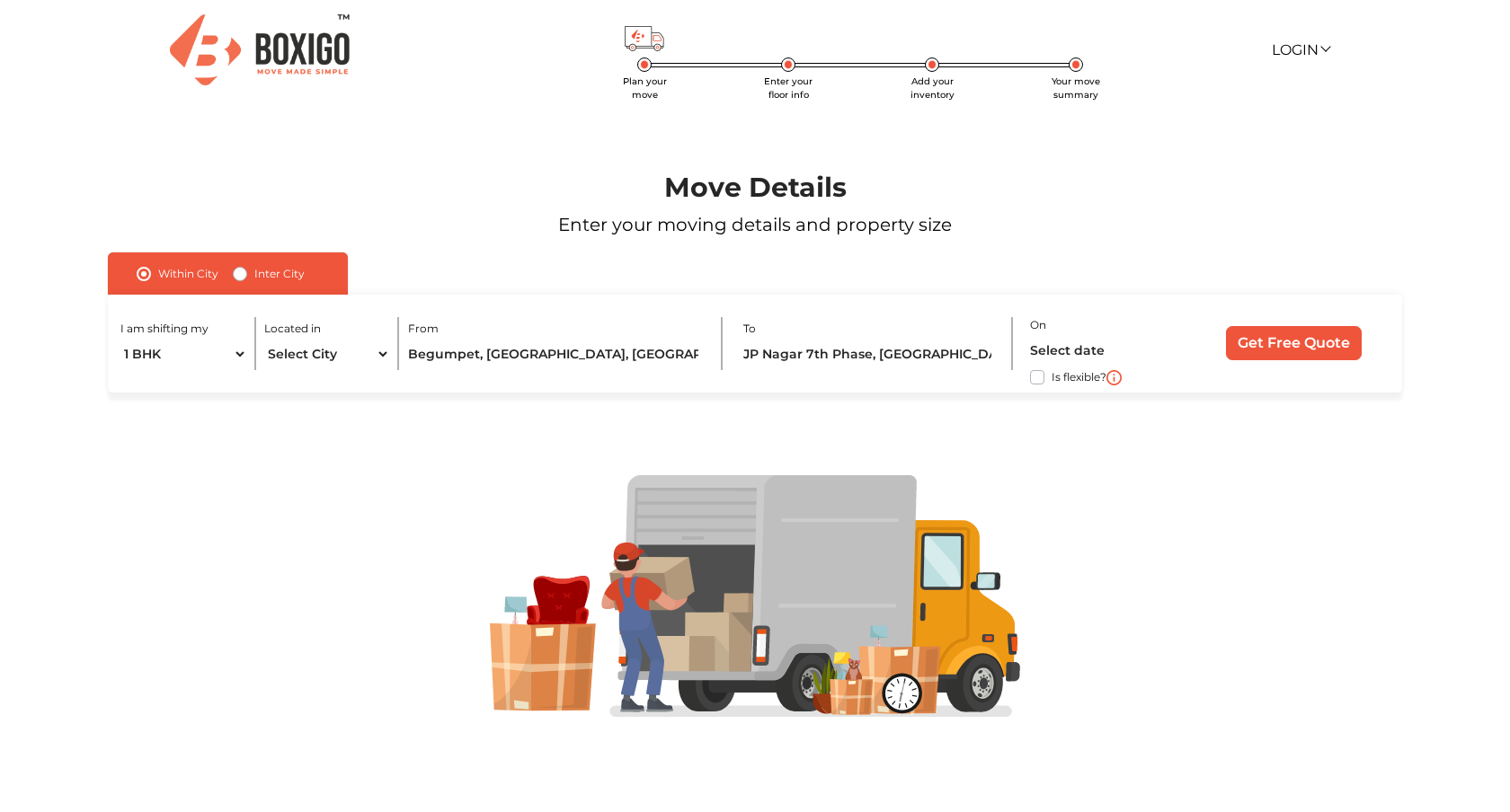
click at [1051, 374] on label "Is flexible?" at bounding box center [1078, 375] width 55 height 19
click at [122, 374] on input "Is flexible?" at bounding box center [115, 375] width 14 height 18
checkbox input "true"
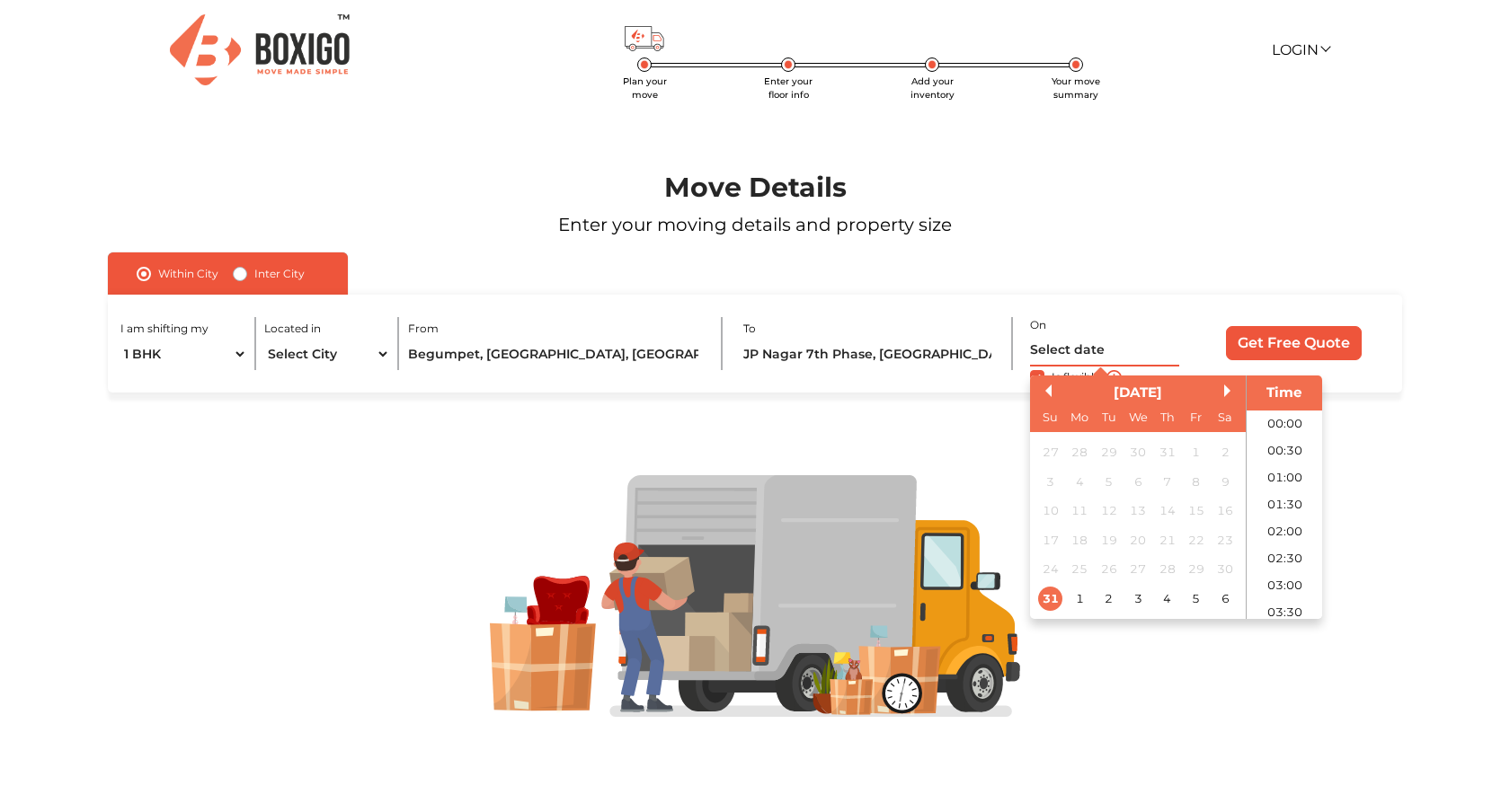
click at [1065, 342] on input "text" at bounding box center [1105, 351] width 149 height 32
click at [1230, 380] on div "August 2025 Su Mo Tu We Th Fr Sa" at bounding box center [1138, 403] width 215 height 57
click at [1226, 392] on button "Next Month" at bounding box center [1230, 391] width 13 height 13
click at [1060, 510] on div "14" at bounding box center [1050, 510] width 24 height 24
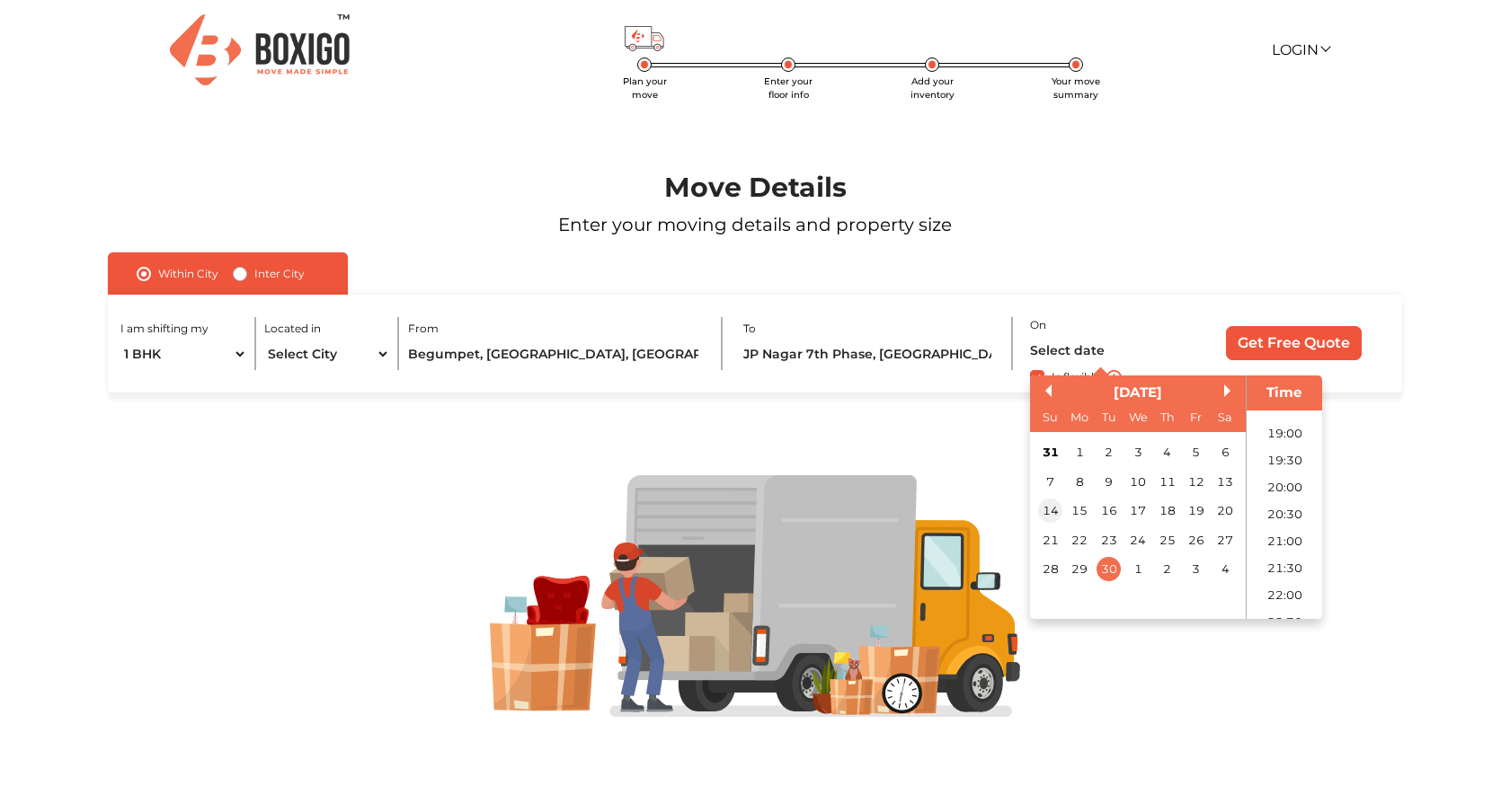
type input "14/09/2025 12:00 AM"
click at [1288, 348] on input "Get Free Quote" at bounding box center [1294, 344] width 136 height 34
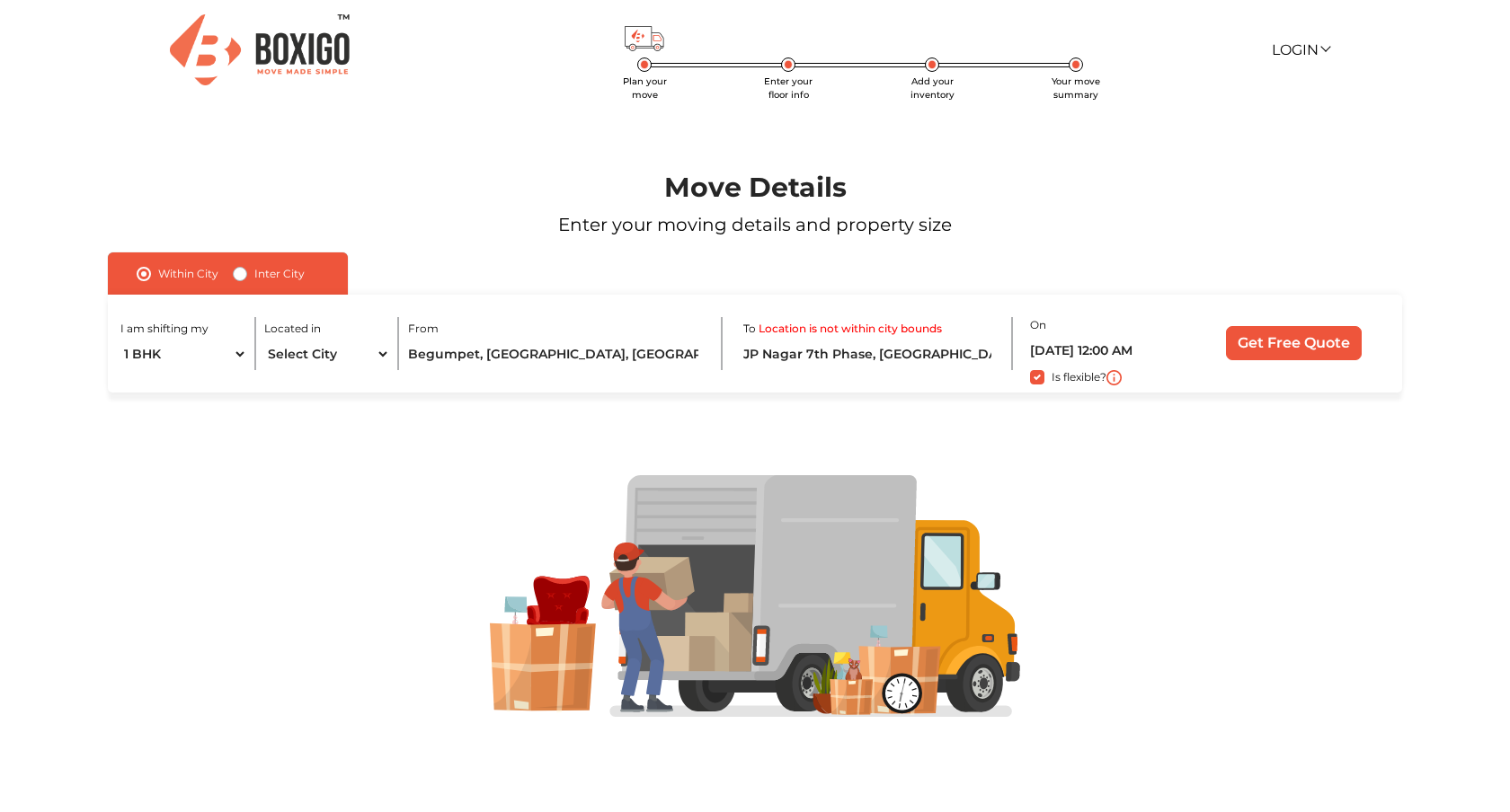
click at [254, 275] on label "Inter City" at bounding box center [280, 274] width 51 height 22
click at [241, 275] on input "Inter City" at bounding box center [240, 272] width 14 height 18
radio input "true"
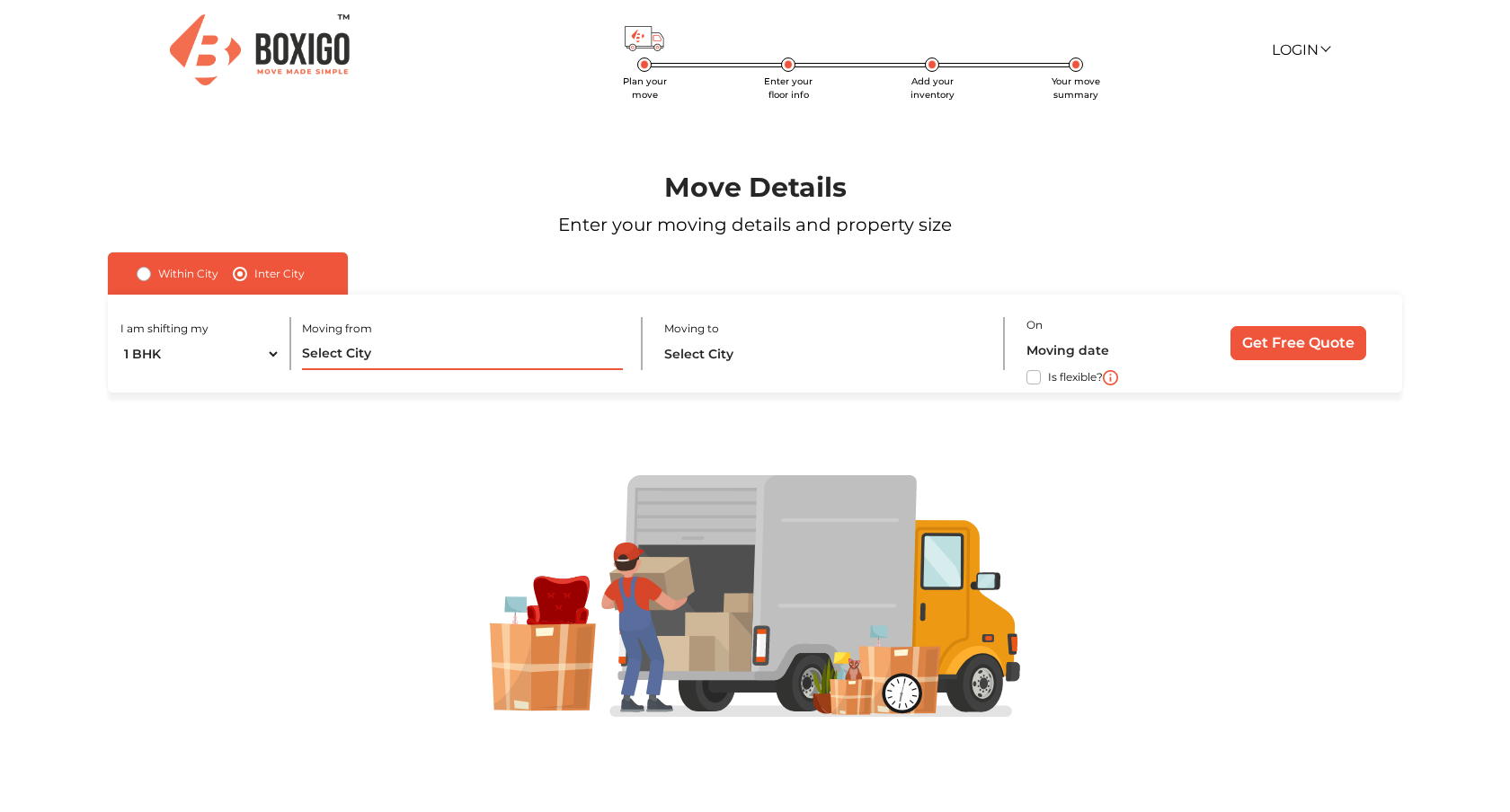
click at [350, 346] on input "text" at bounding box center [462, 354] width 321 height 32
type input "h"
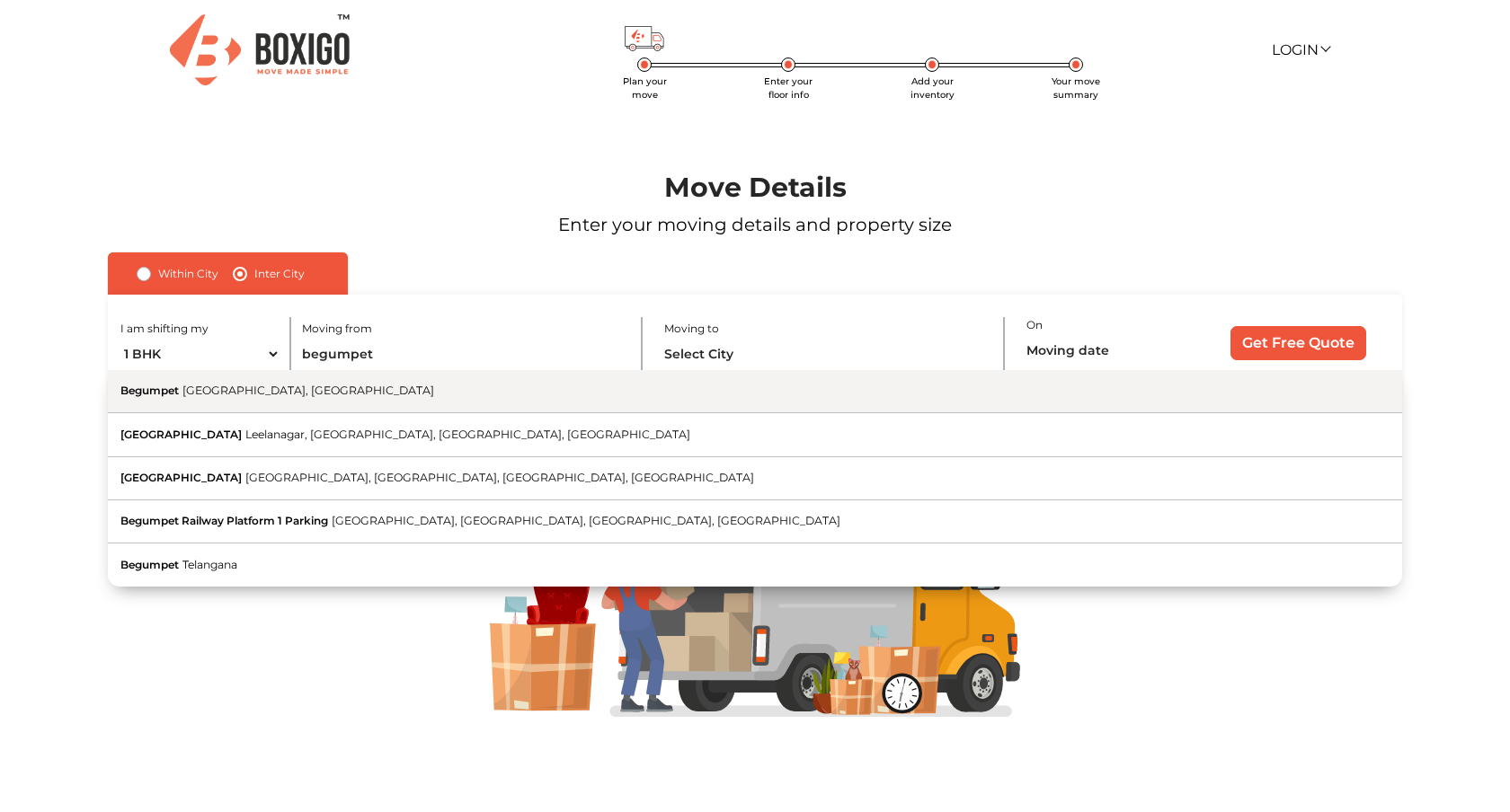
click at [333, 397] on button "Begumpet Hyderabad, Telangana" at bounding box center [755, 392] width 1295 height 43
type input "Begumpet, Hyderabad, Telangana"
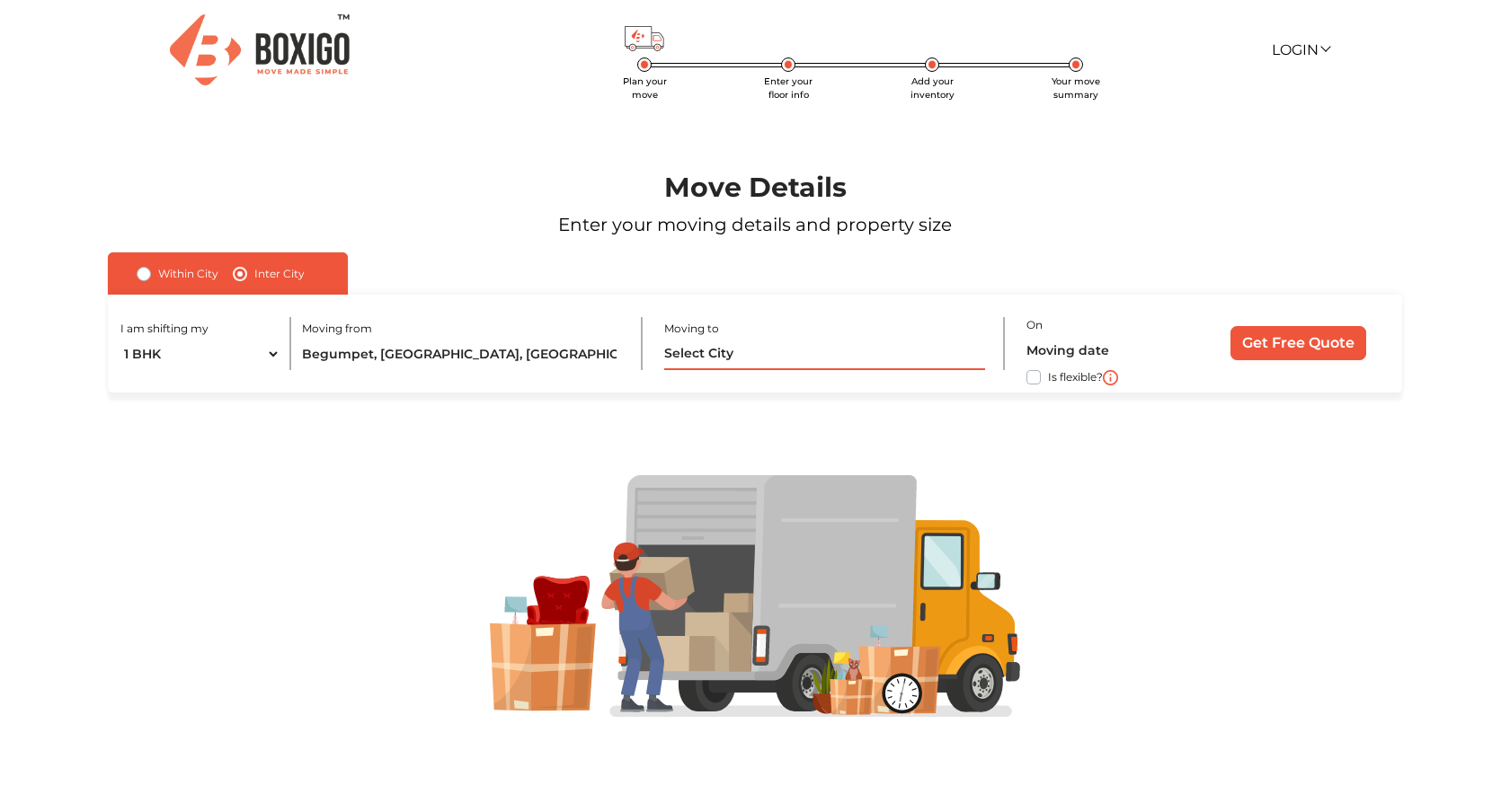
click at [699, 357] on input "text" at bounding box center [824, 354] width 321 height 32
type input "b"
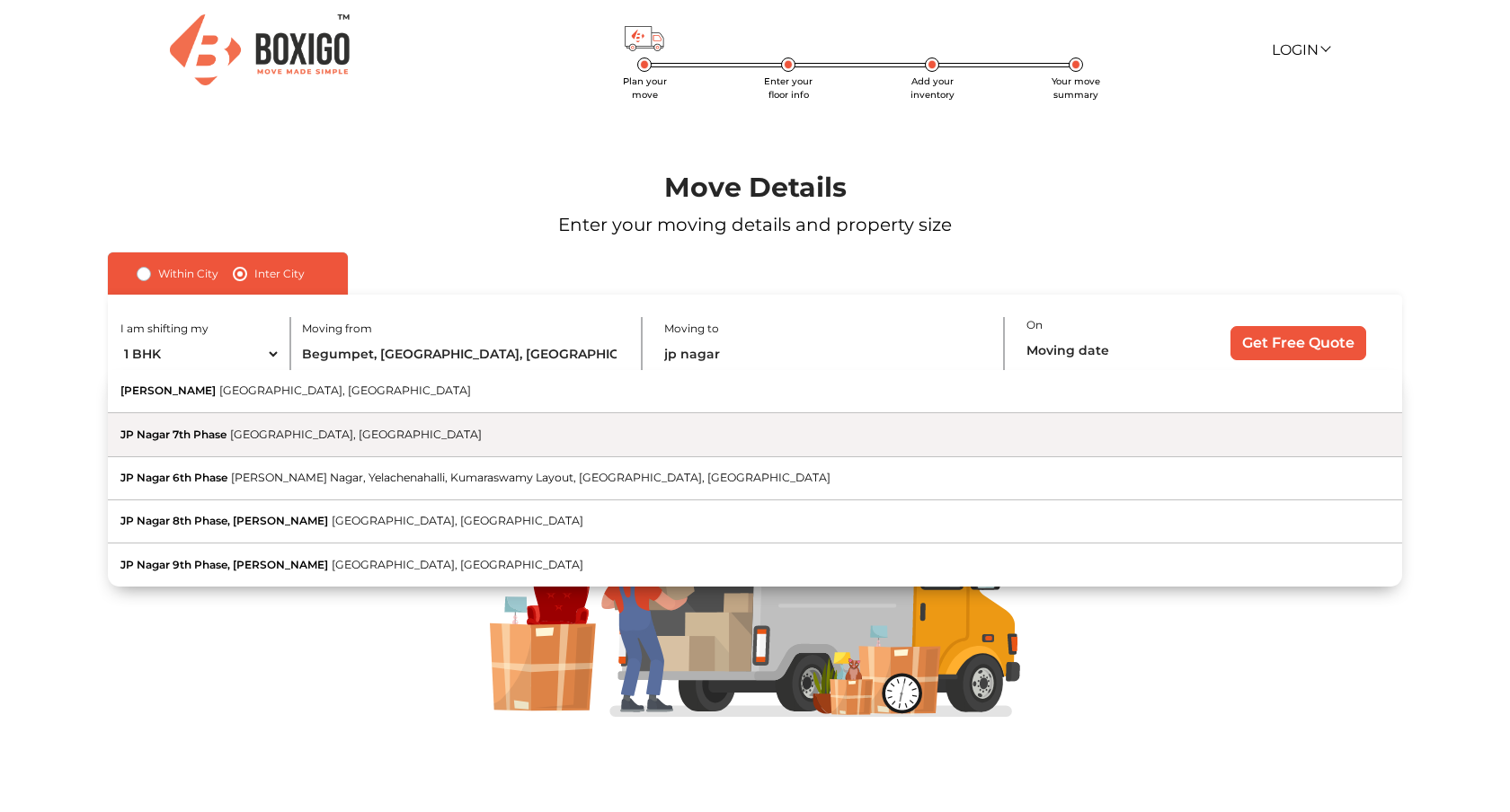
click at [648, 430] on button "JP Nagar 7th Phase Bengaluru, Karnataka" at bounding box center [755, 435] width 1295 height 43
type input "JP Nagar 7th Phase, Bengaluru, Karnataka"
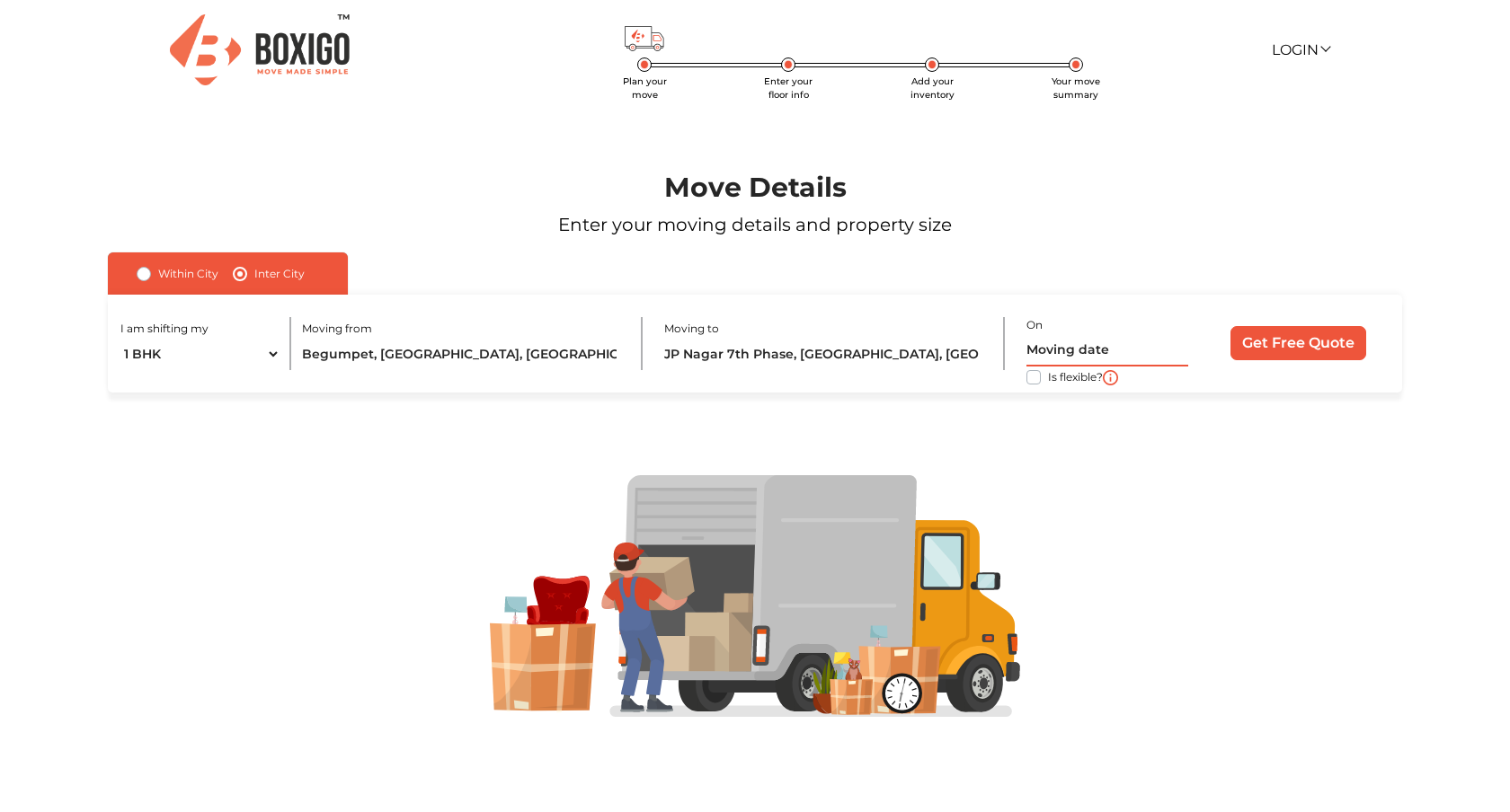
click at [1051, 353] on input "text" at bounding box center [1107, 351] width 161 height 32
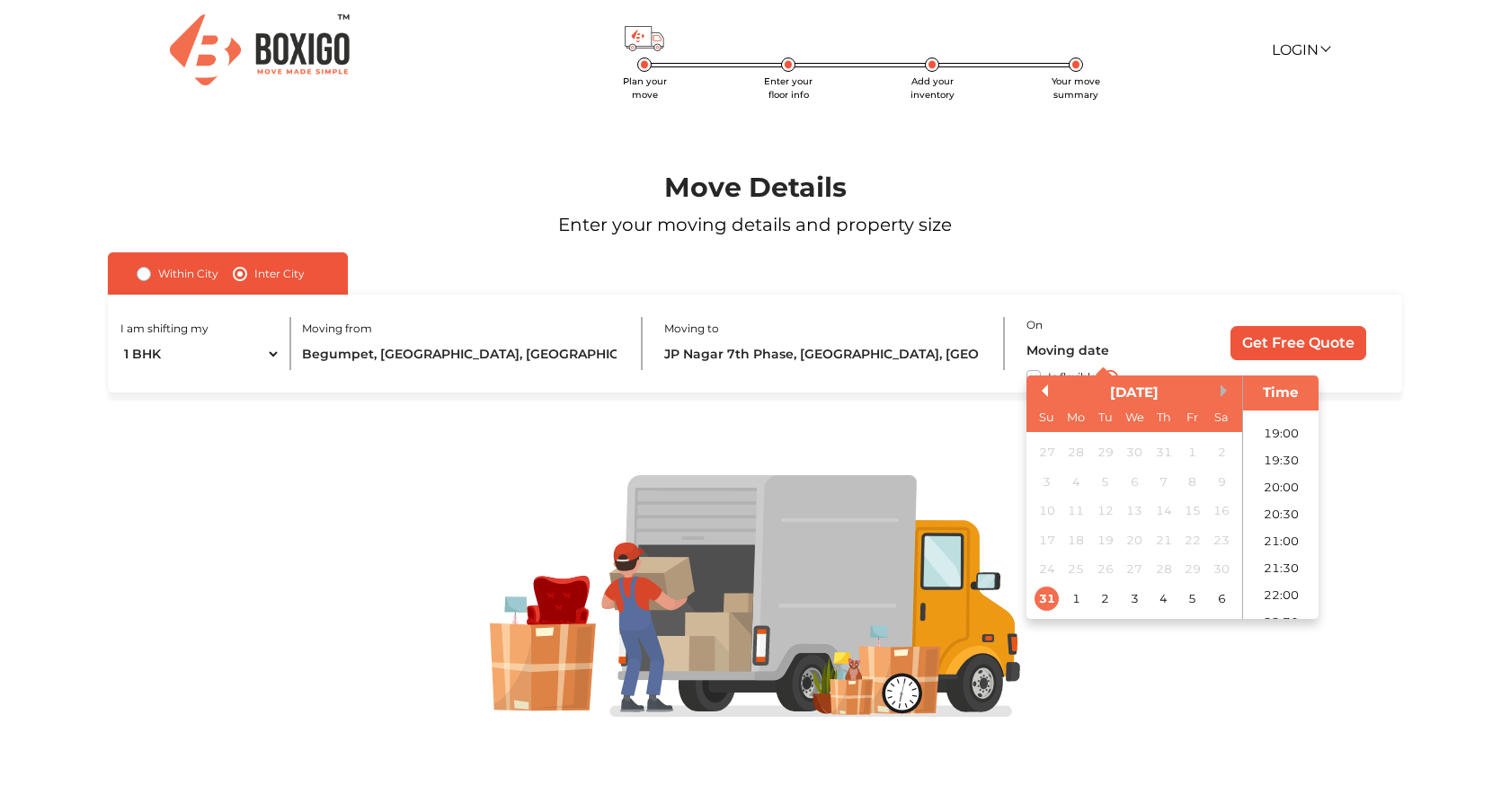
click at [1220, 391] on button "Next Month" at bounding box center [1227, 391] width 13 height 13
click at [1078, 516] on div "15" at bounding box center [1076, 510] width 24 height 24
type input "15/09/2025 12:00 AM"
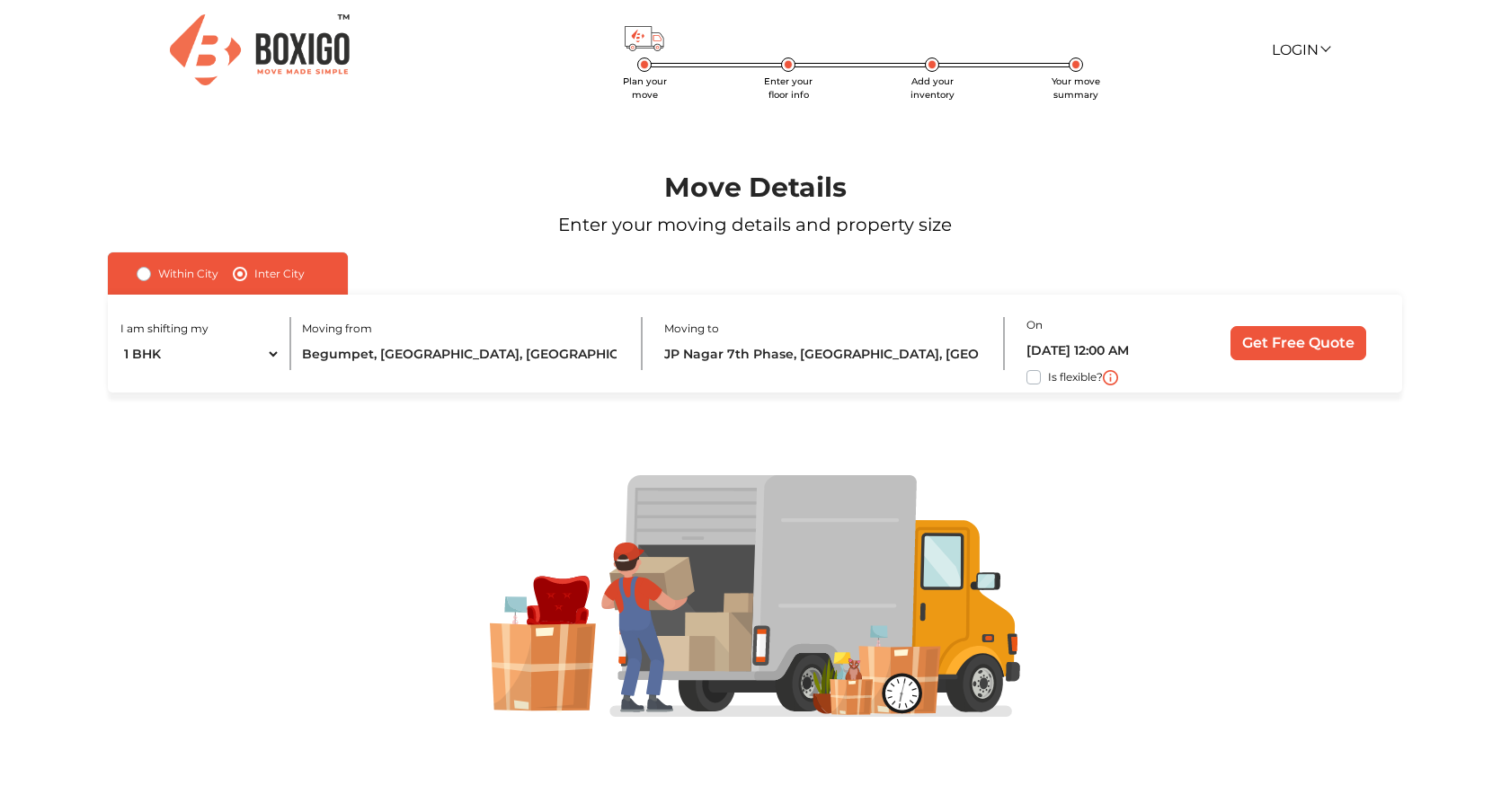
click at [957, 467] on div at bounding box center [755, 597] width 1417 height 409
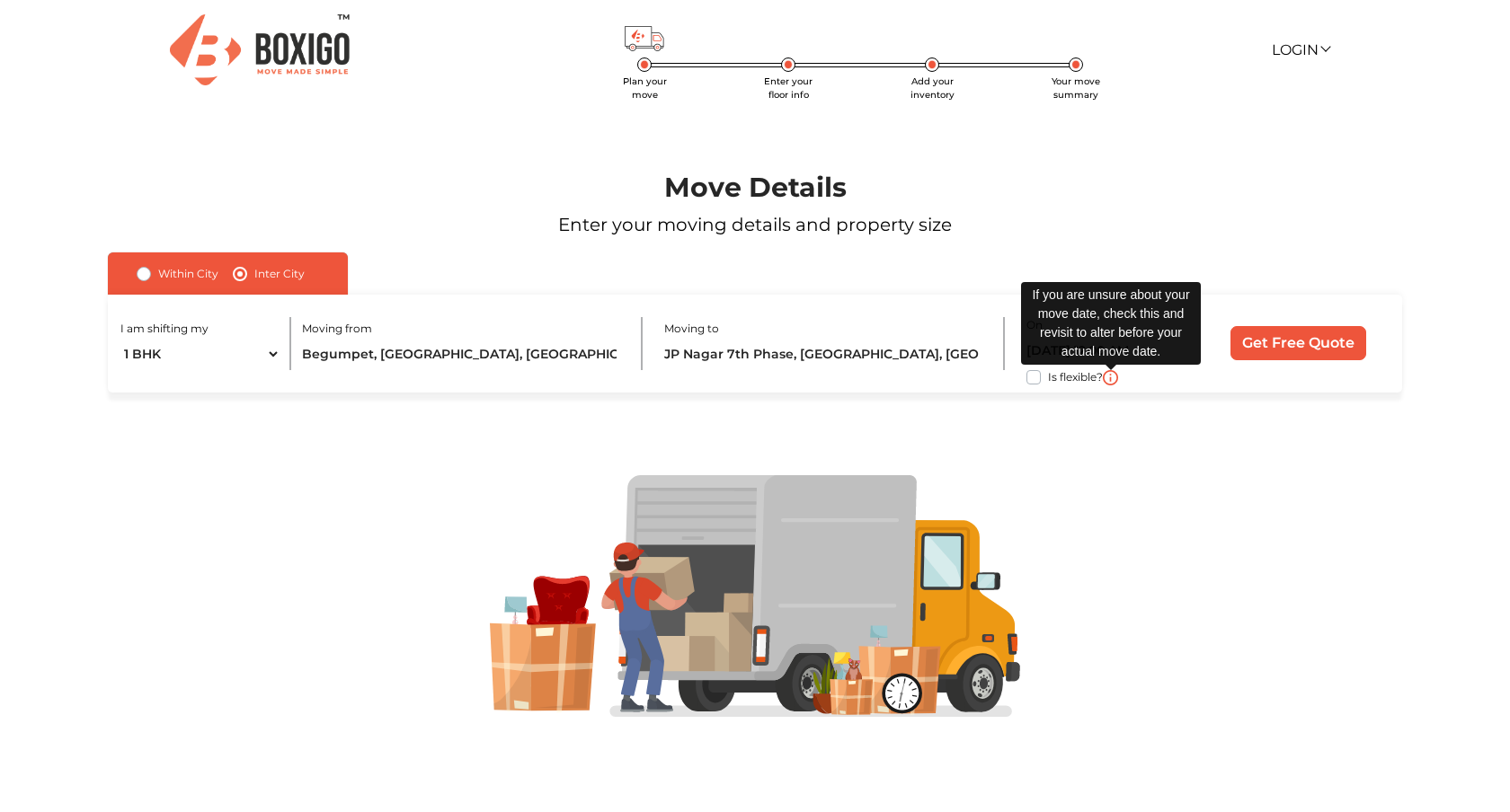
click at [1115, 377] on img at bounding box center [1110, 377] width 15 height 15
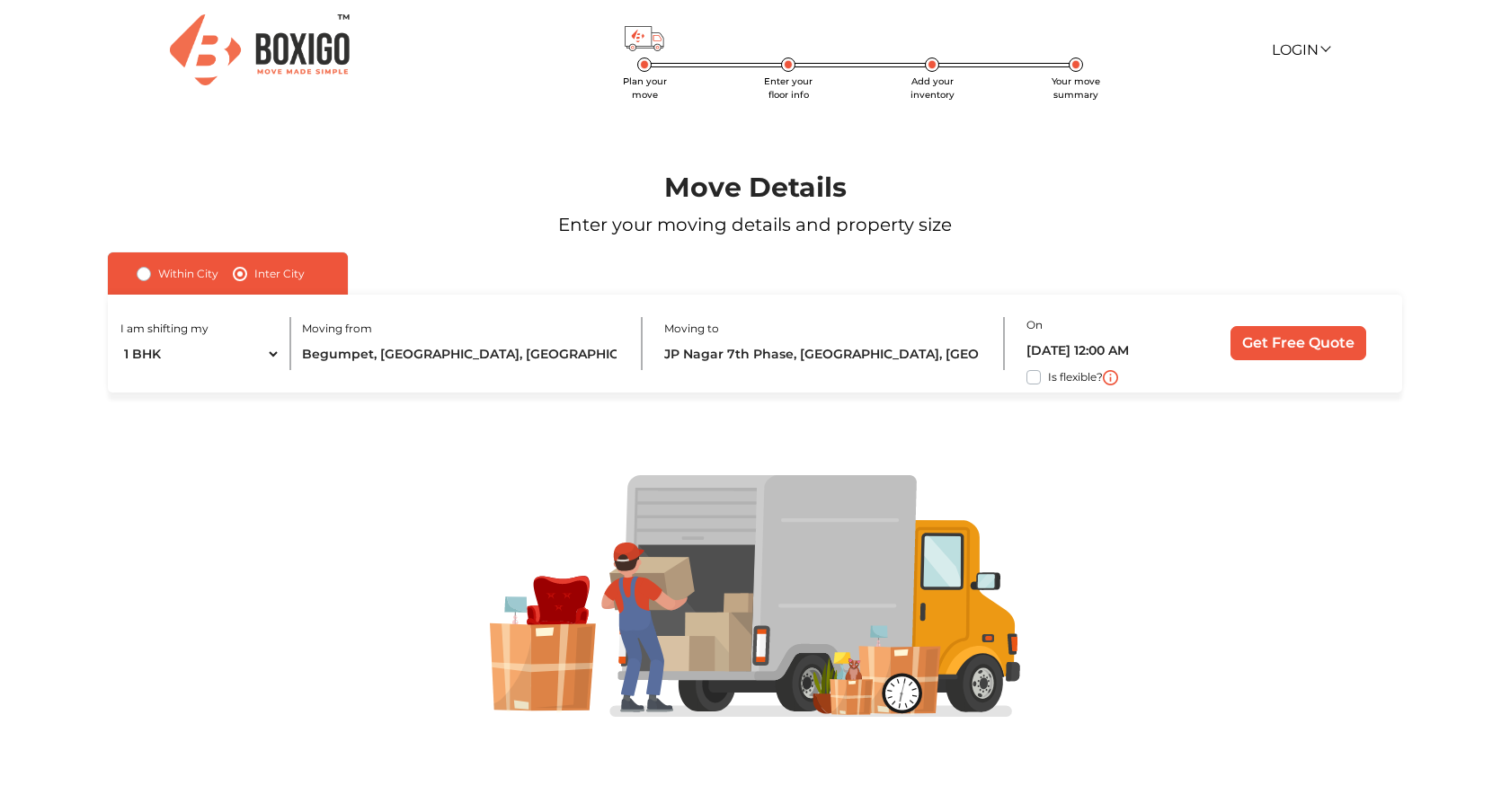
click at [1049, 380] on label "Is flexible?" at bounding box center [1076, 375] width 55 height 19
click at [122, 380] on input "Is flexible?" at bounding box center [115, 375] width 14 height 18
checkbox input "true"
click at [1268, 345] on input "Get Free Quote" at bounding box center [1298, 344] width 136 height 34
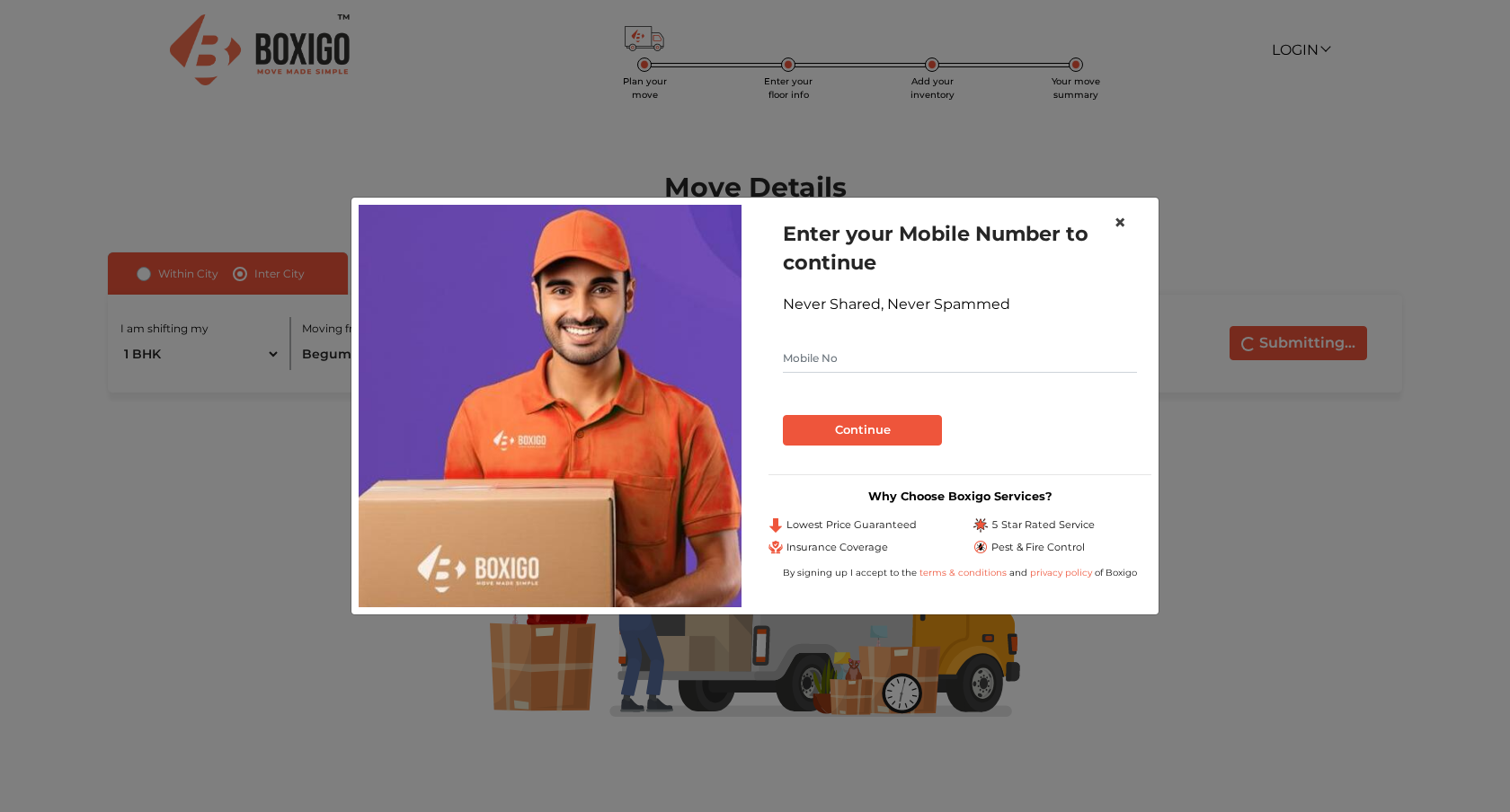
click at [1124, 221] on span "×" at bounding box center [1120, 222] width 13 height 26
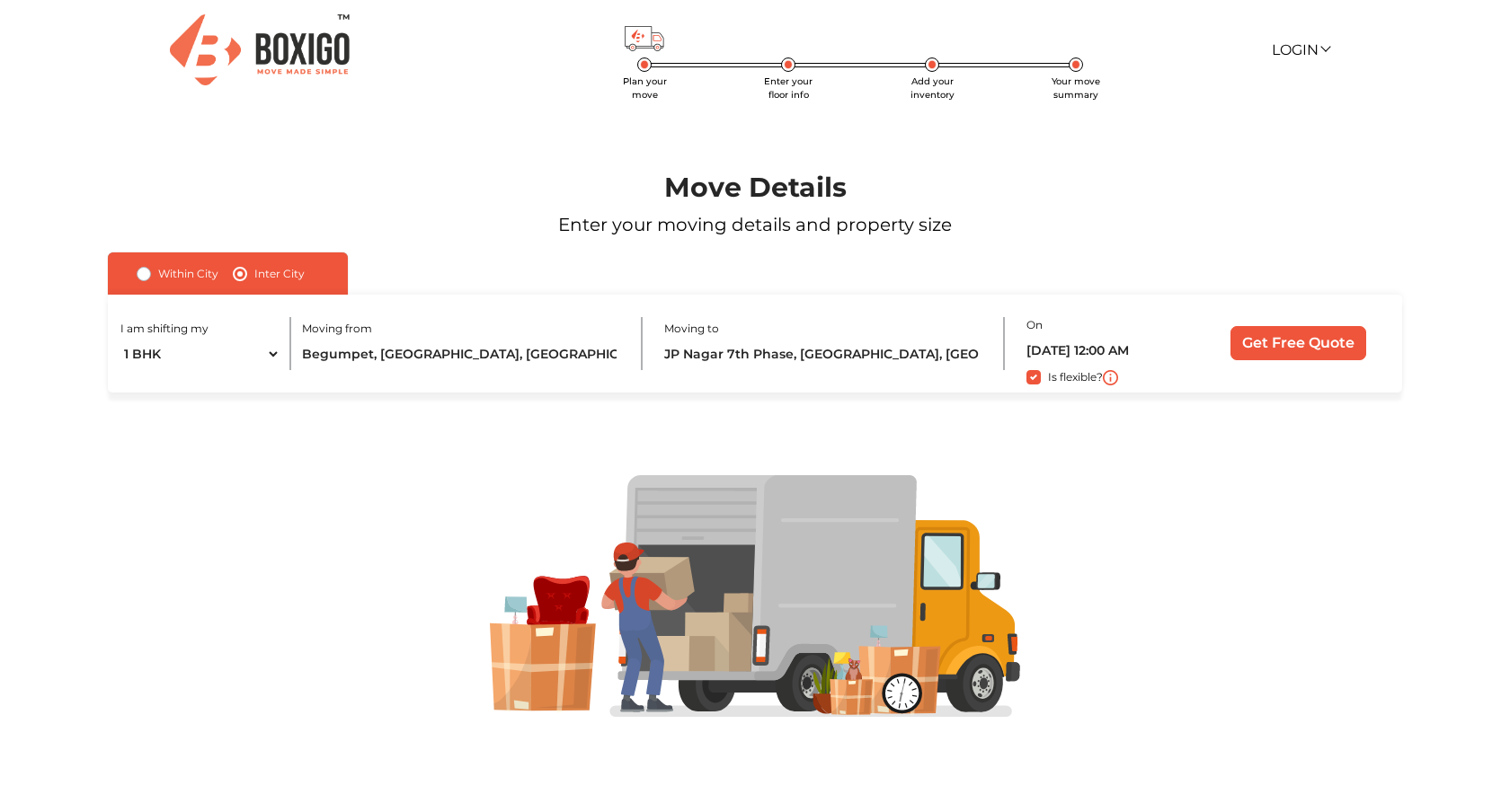
scroll to position [0, 0]
click at [1306, 338] on input "Get Free Quote" at bounding box center [1298, 345] width 136 height 34
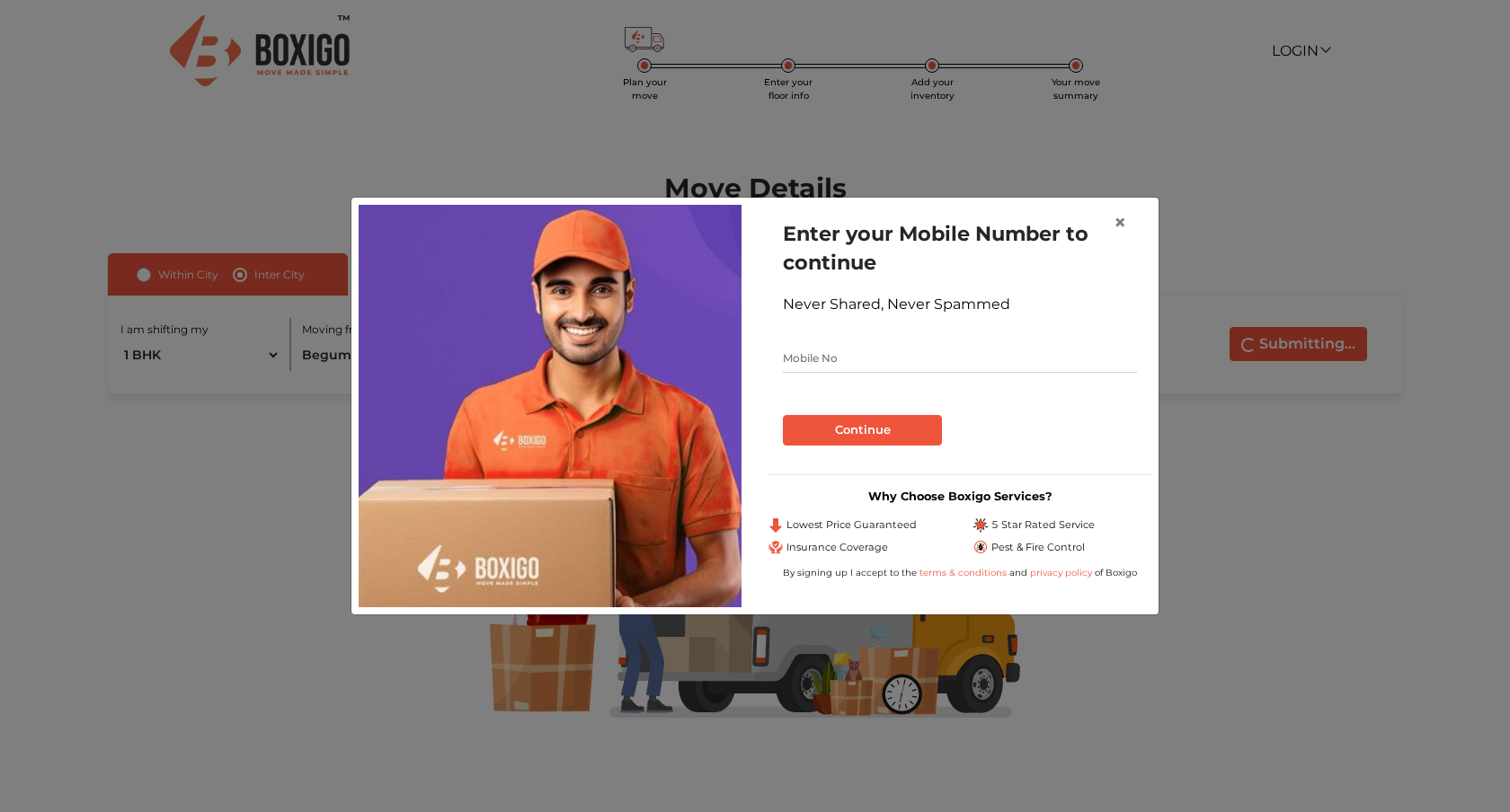
click at [912, 360] on input "text" at bounding box center [959, 359] width 354 height 29
type input "9620473835"
click at [888, 411] on div "Continue" at bounding box center [959, 423] width 354 height 44
click at [884, 420] on button "Continue" at bounding box center [862, 430] width 159 height 31
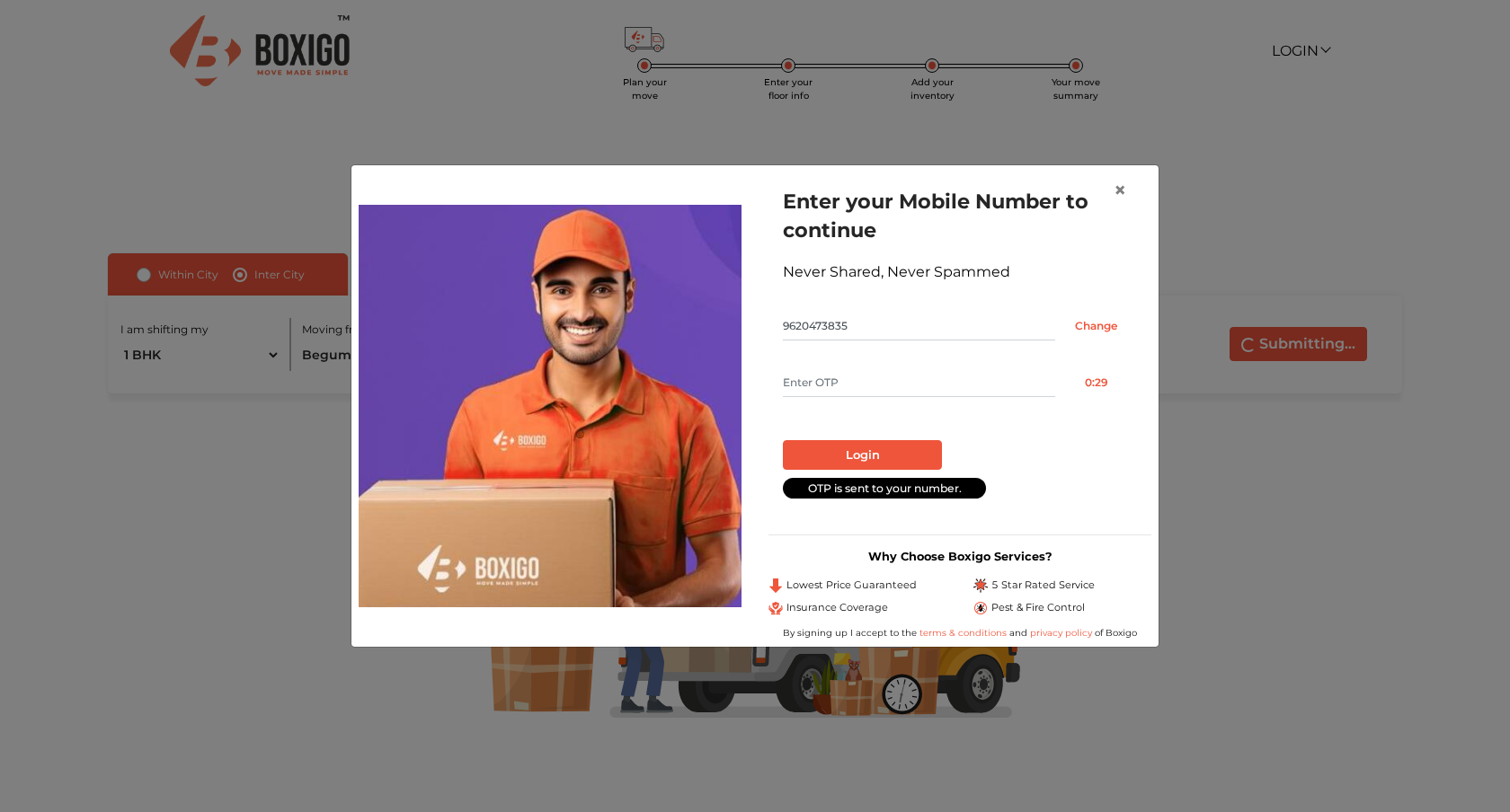
click at [965, 382] on input "text" at bounding box center [918, 382] width 272 height 29
click at [879, 388] on input "5244" at bounding box center [918, 382] width 272 height 29
type input "6244"
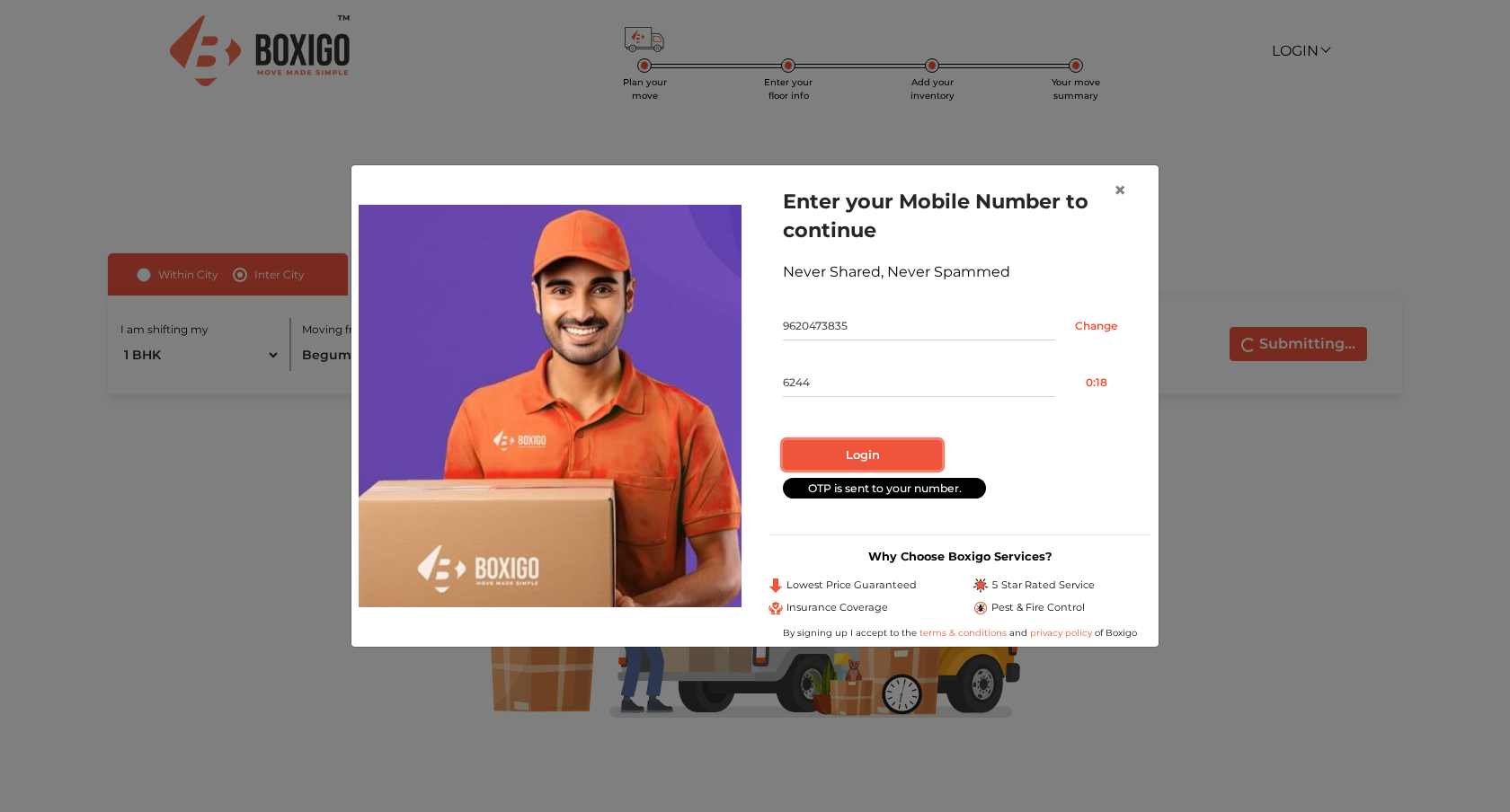
click at [871, 443] on button "Login" at bounding box center [862, 456] width 159 height 31
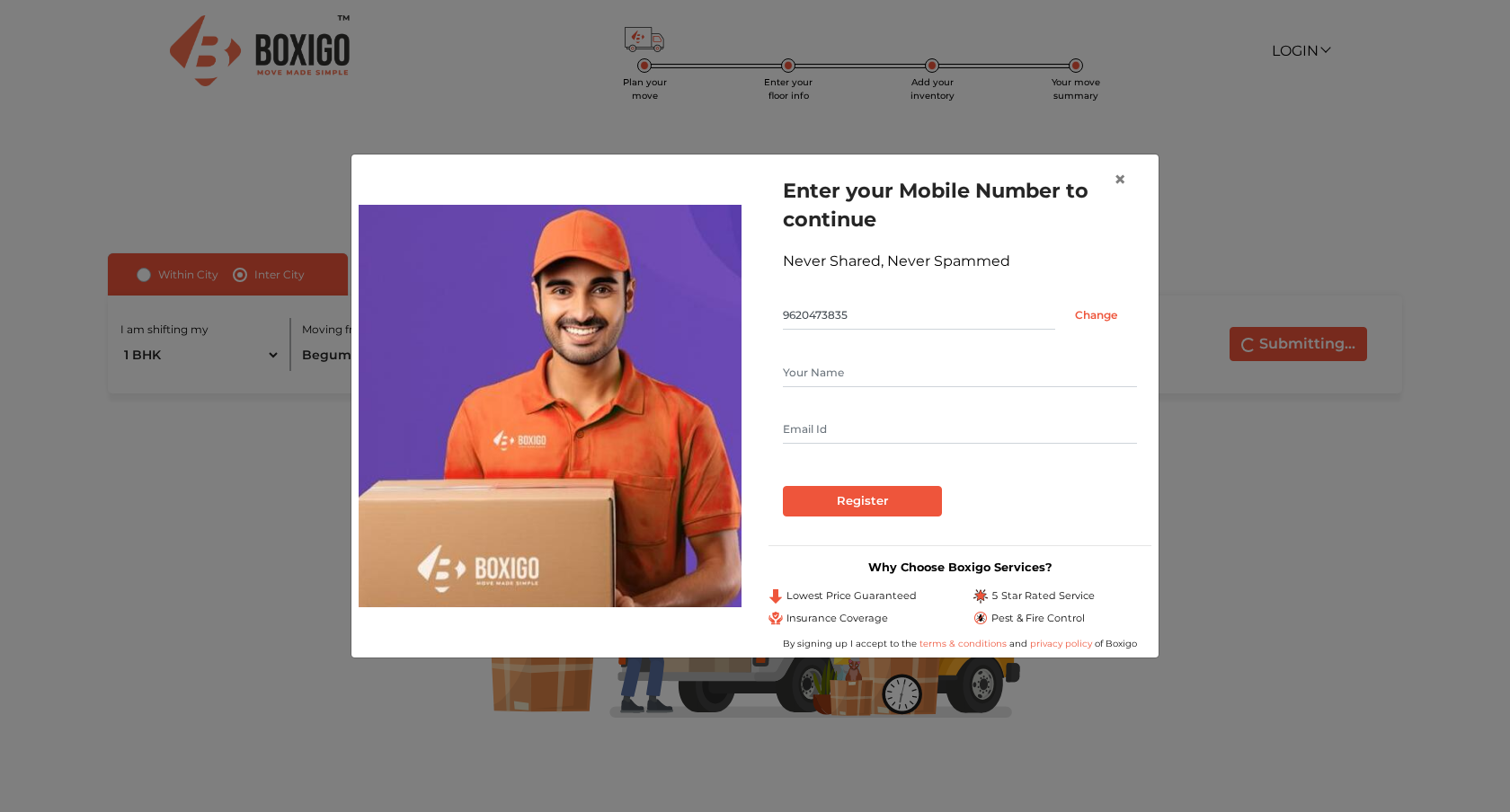
click at [902, 358] on input "text" at bounding box center [959, 373] width 354 height 29
click at [0, 811] on com-1password-button at bounding box center [0, 813] width 0 height 0
type input "Varenya V Thyagaraj"
type input "varenya.thyagaraj@outlook.com"
click at [836, 370] on input "Varenya V Thyagaraj" at bounding box center [959, 373] width 354 height 29
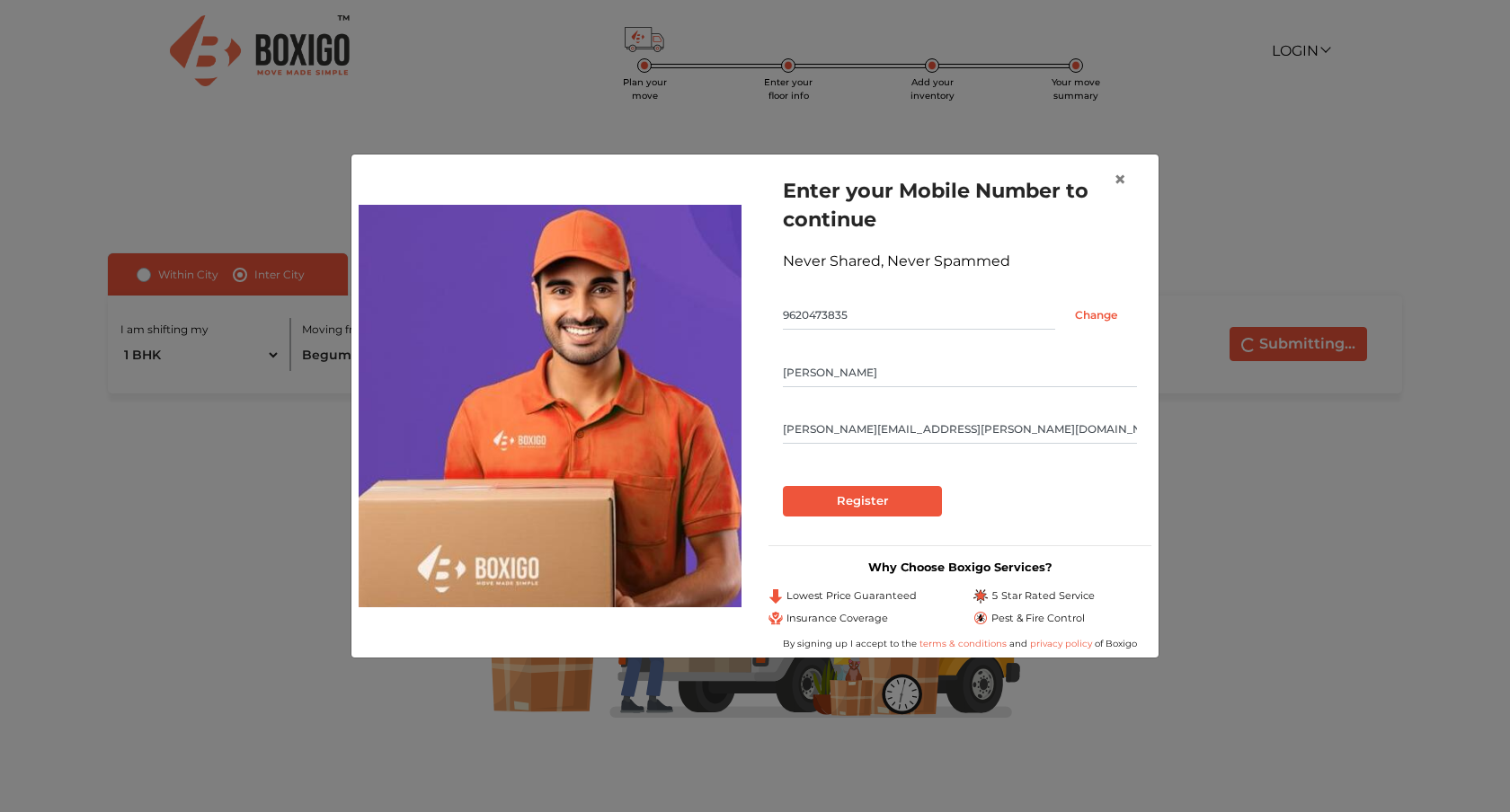
type input "Varenya Thyagaraj"
click at [1047, 272] on div "Never Shared, Never Spammed" at bounding box center [959, 261] width 354 height 22
click at [889, 506] on input "Register" at bounding box center [862, 502] width 159 height 31
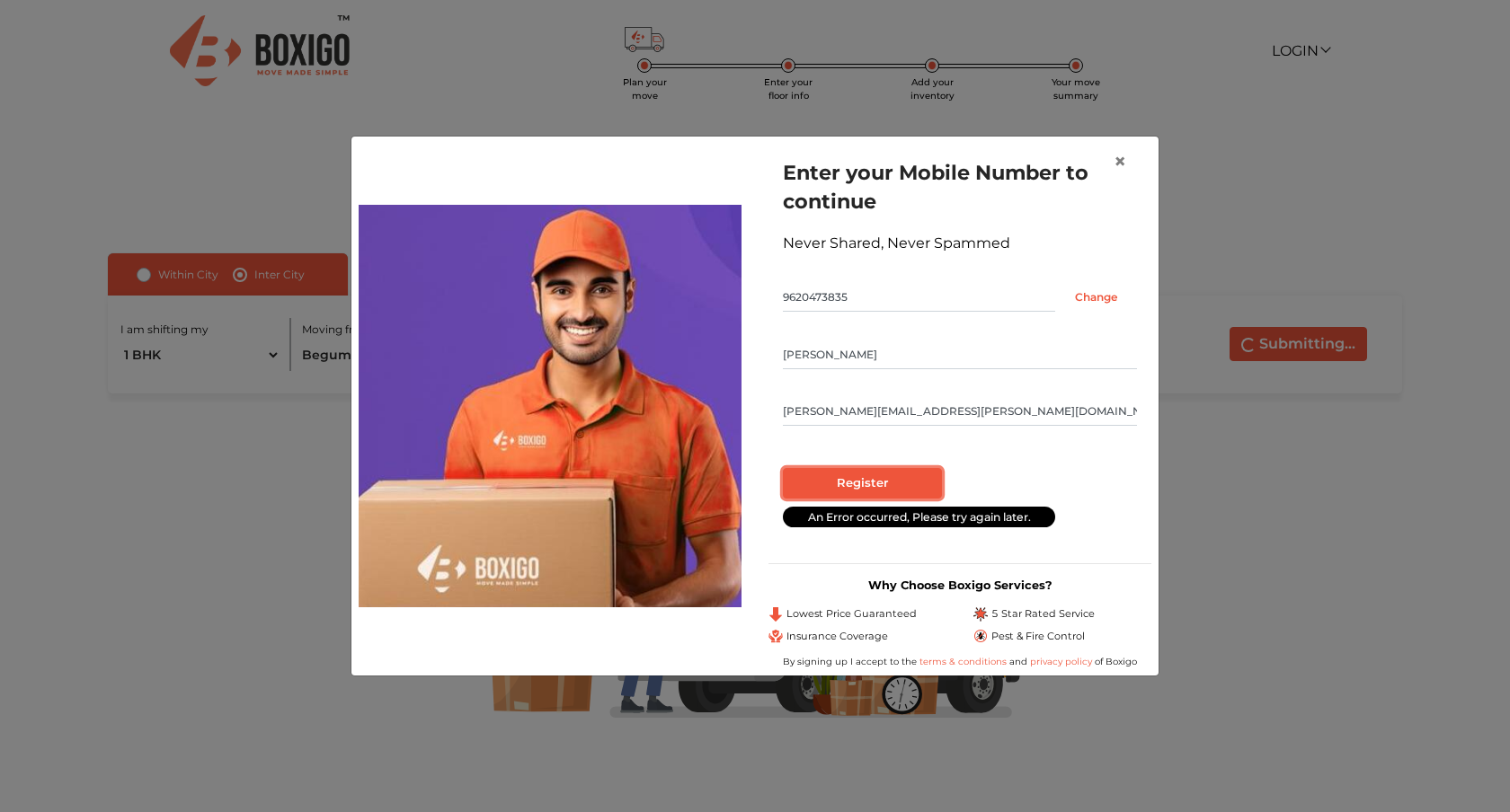
click at [909, 489] on input "Register" at bounding box center [862, 484] width 159 height 31
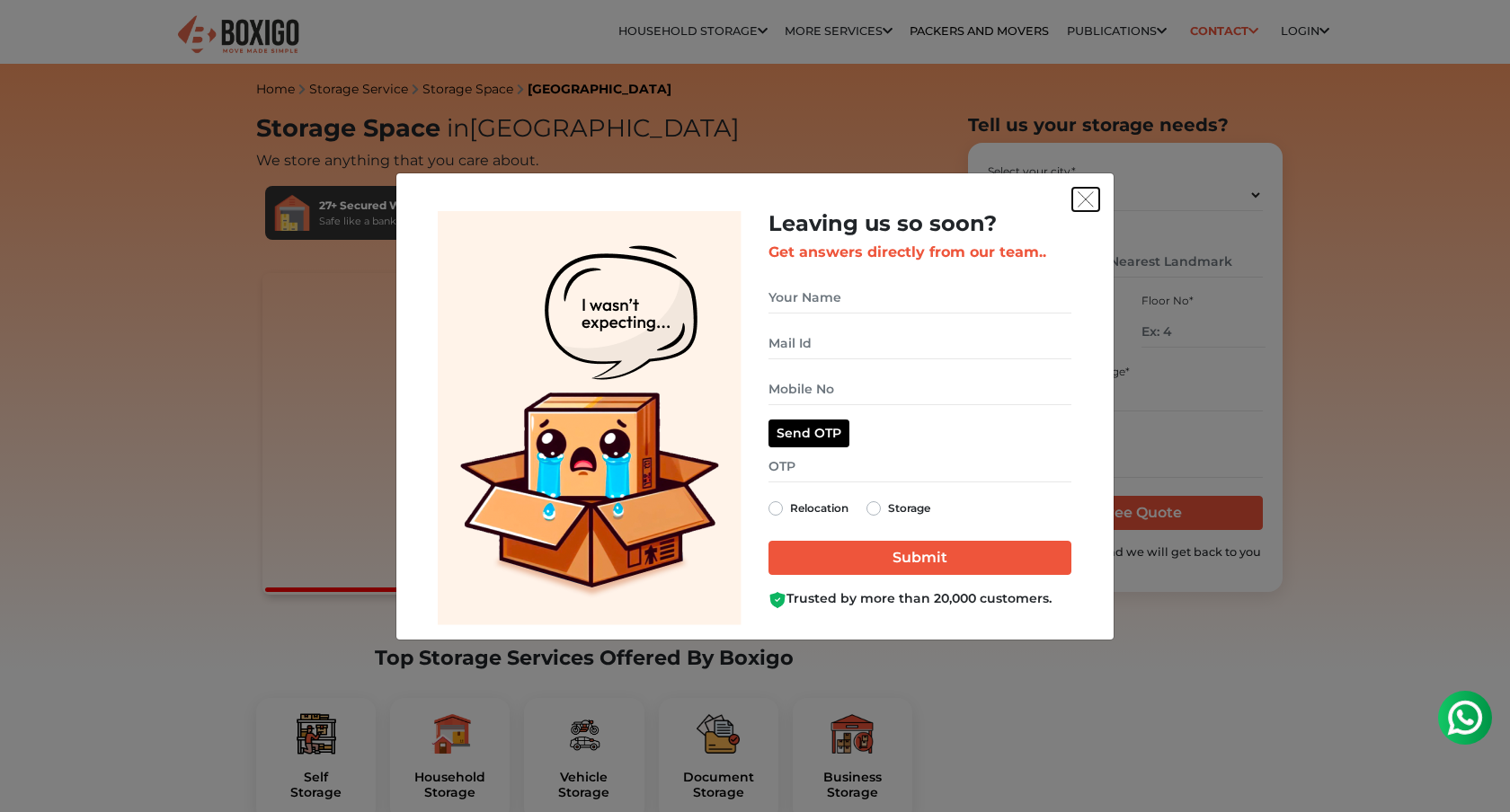
click at [1087, 191] on button "get free quote dialog" at bounding box center [1086, 200] width 27 height 24
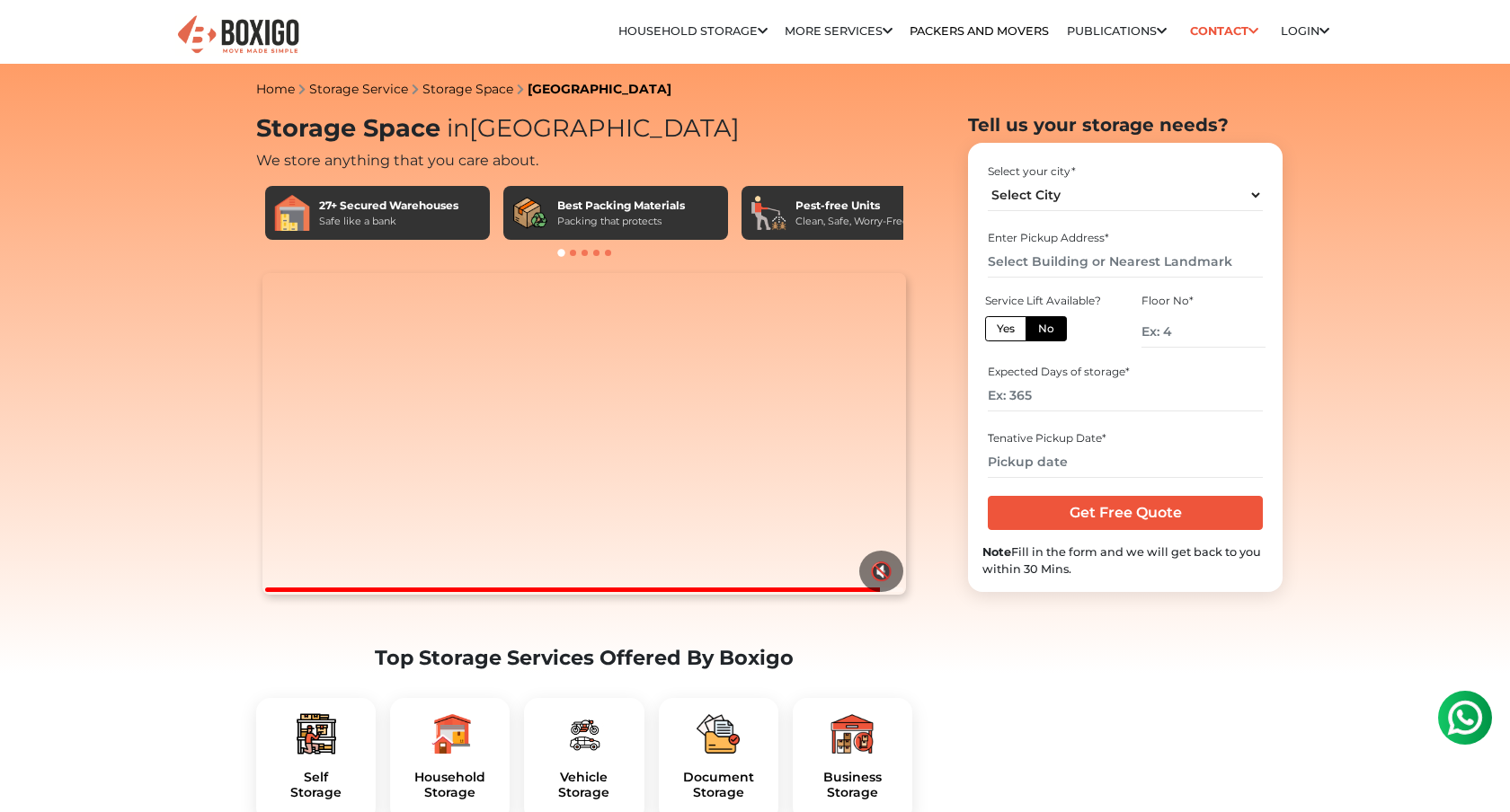
click at [888, 90] on div "Home Storage Service Storage Space Bangalore" at bounding box center [755, 89] width 998 height 22
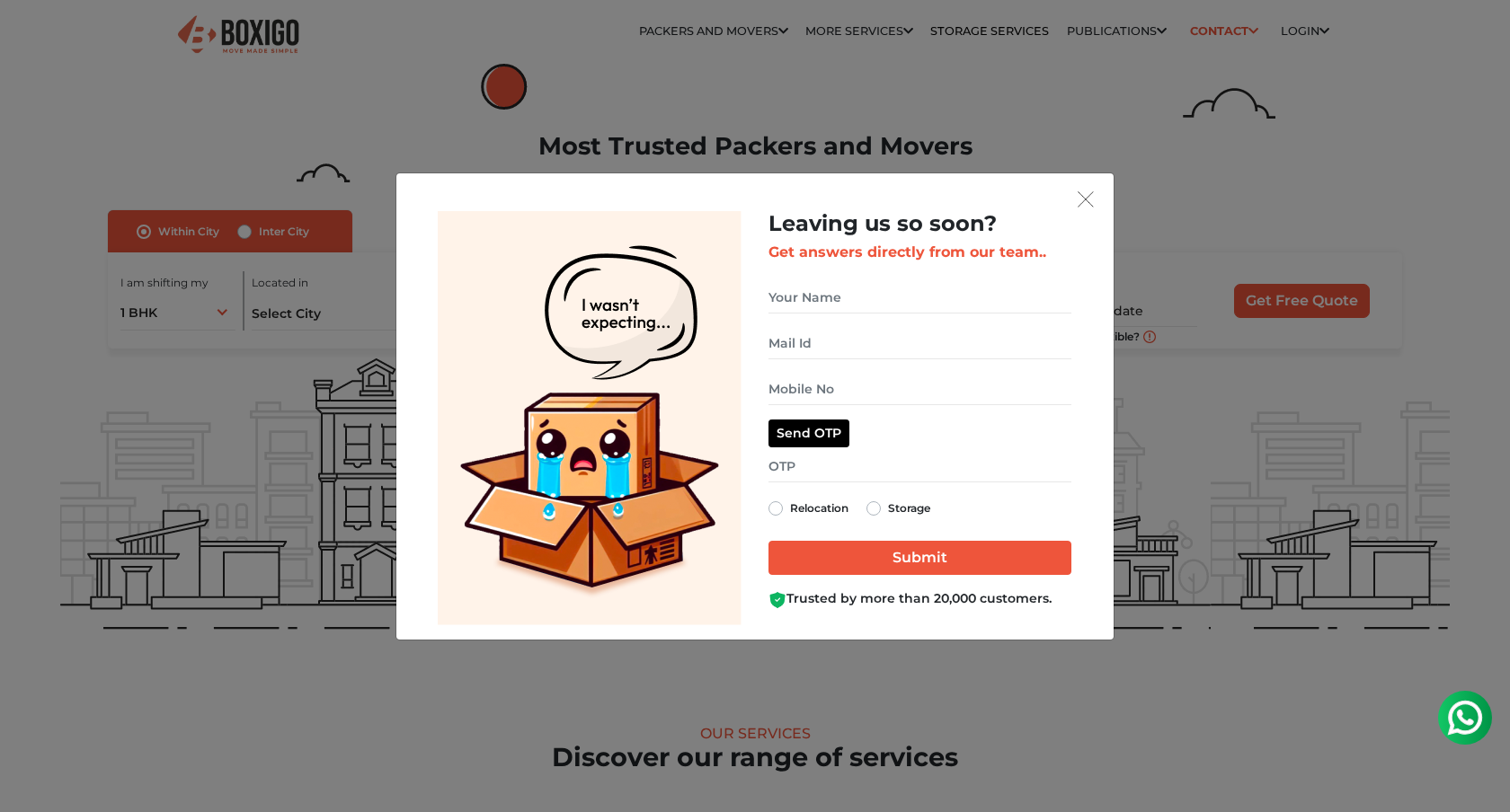
click at [1085, 185] on div "Leaving us so soon? Get answers directly from our team.. Relocation Storage" at bounding box center [755, 407] width 717 height 467
click at [1088, 193] on img "get free quote dialog" at bounding box center [1086, 200] width 16 height 16
